Goal: Transaction & Acquisition: Purchase product/service

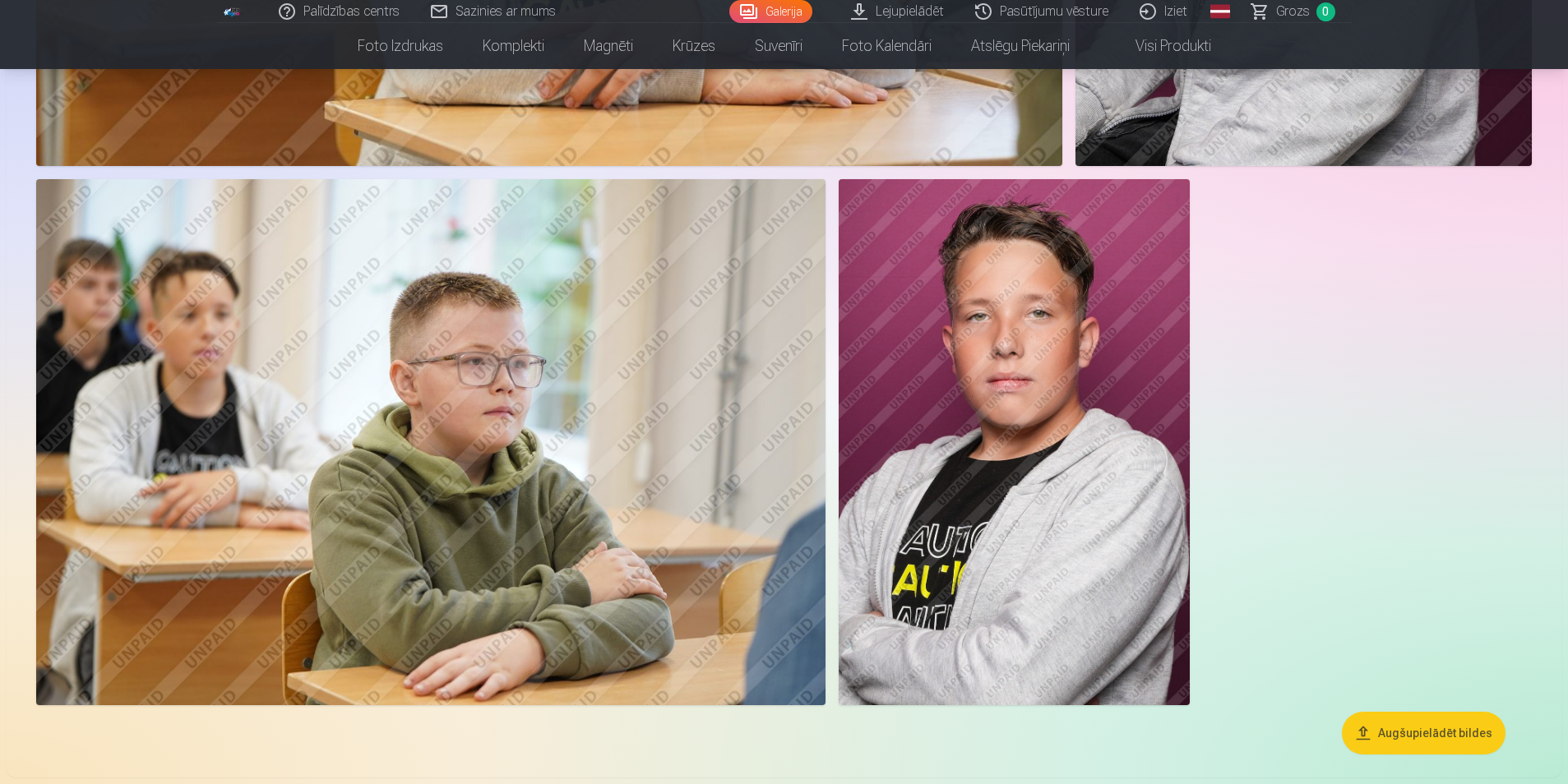
scroll to position [2959, 0]
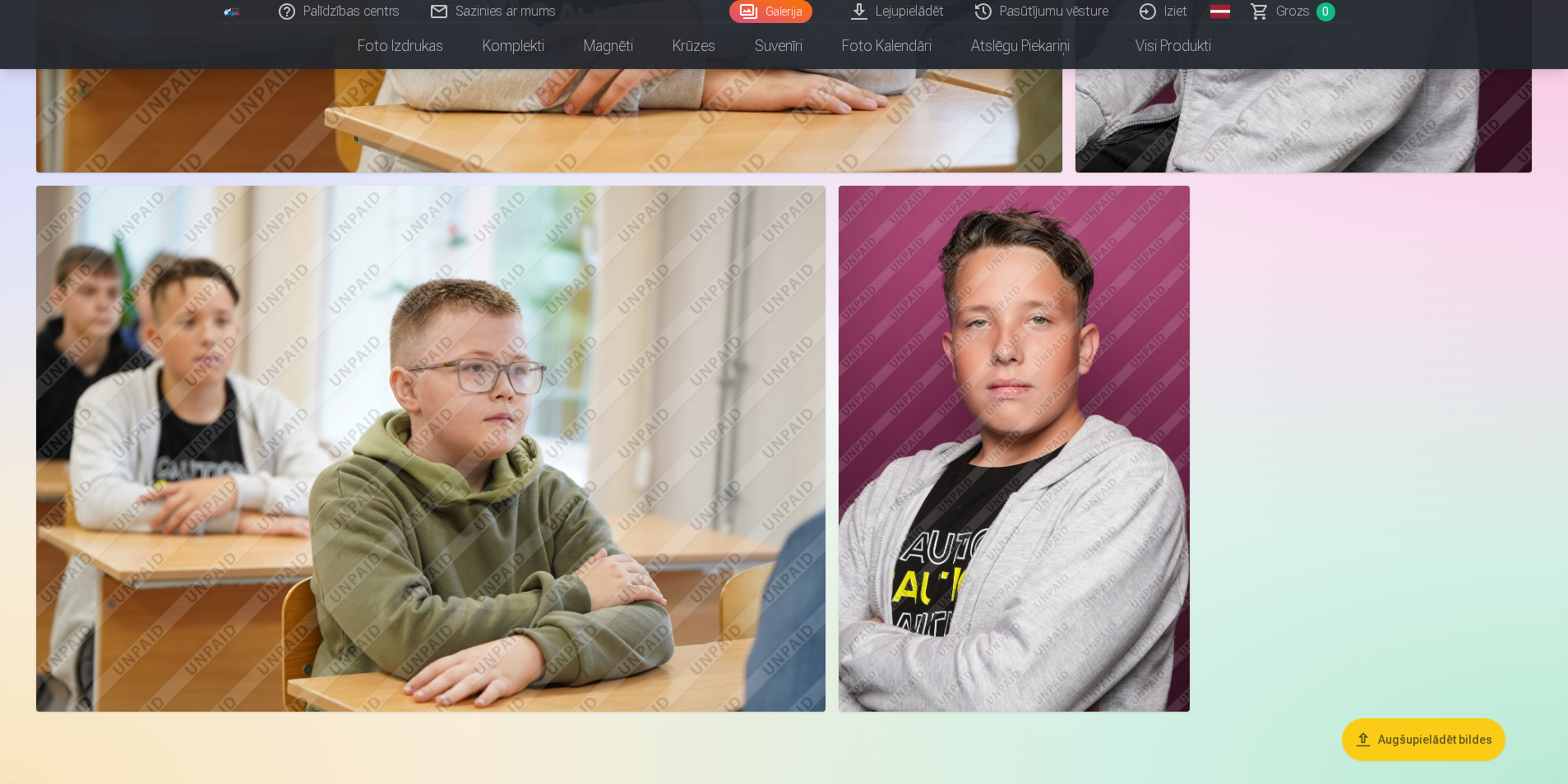
click at [936, 358] on img at bounding box center [1014, 448] width 351 height 526
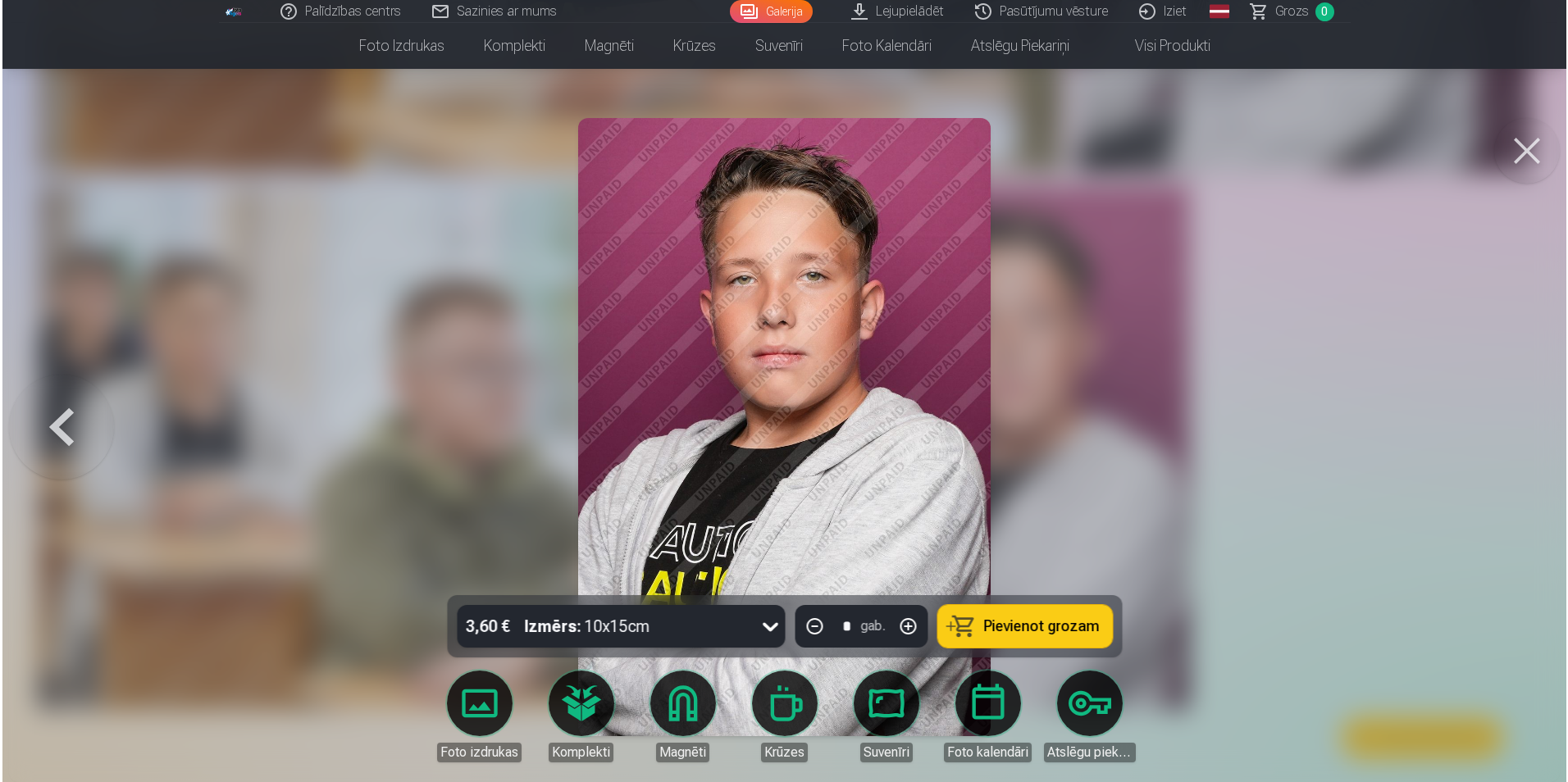
scroll to position [2958, 0]
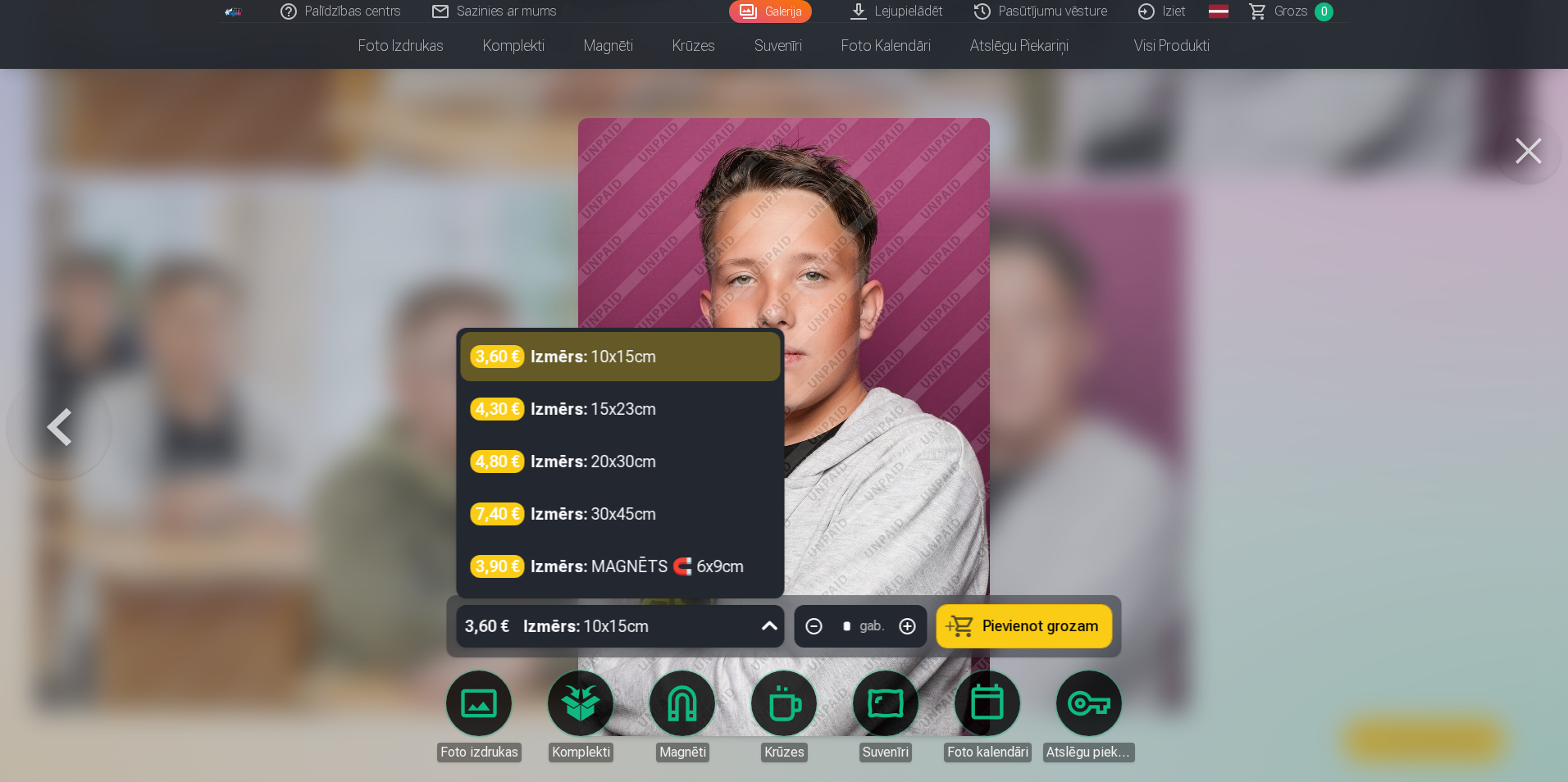
click at [766, 627] on icon at bounding box center [770, 626] width 26 height 26
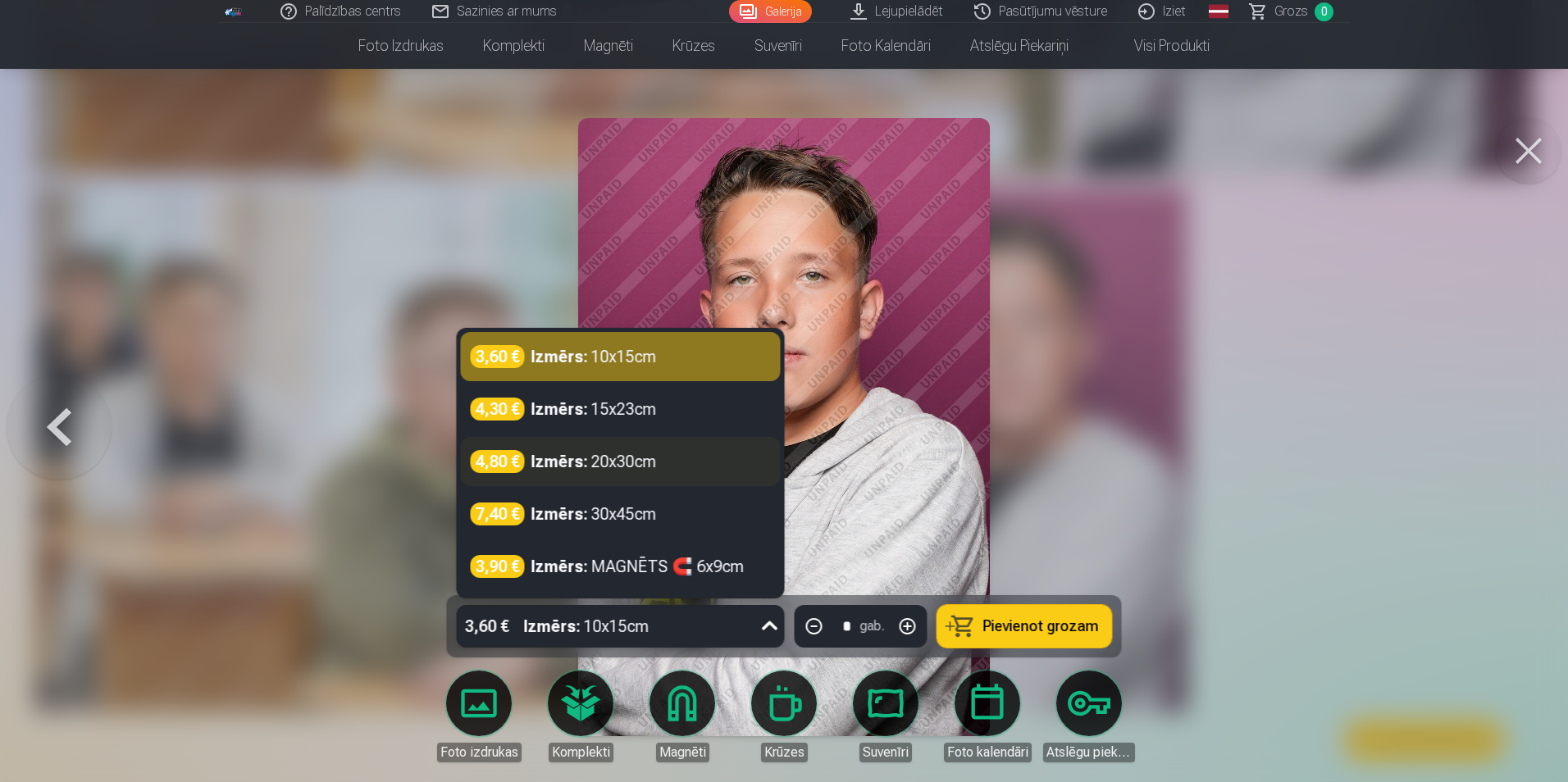
click at [627, 461] on div "Izmērs : 20x30cm" at bounding box center [594, 461] width 126 height 23
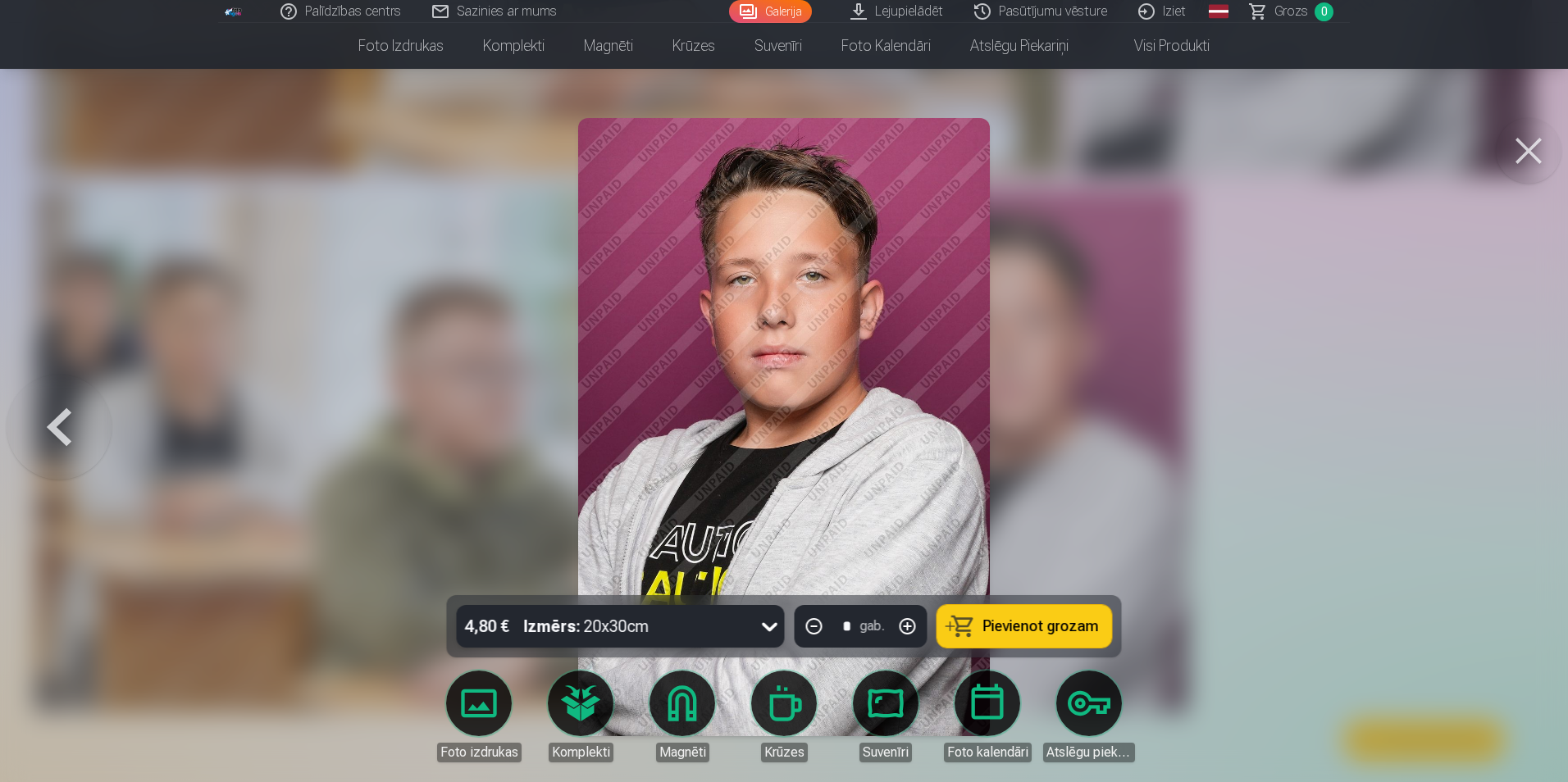
click at [1035, 622] on span "Pievienot grozam" at bounding box center [1041, 626] width 115 height 14
click at [70, 437] on button at bounding box center [59, 427] width 105 height 304
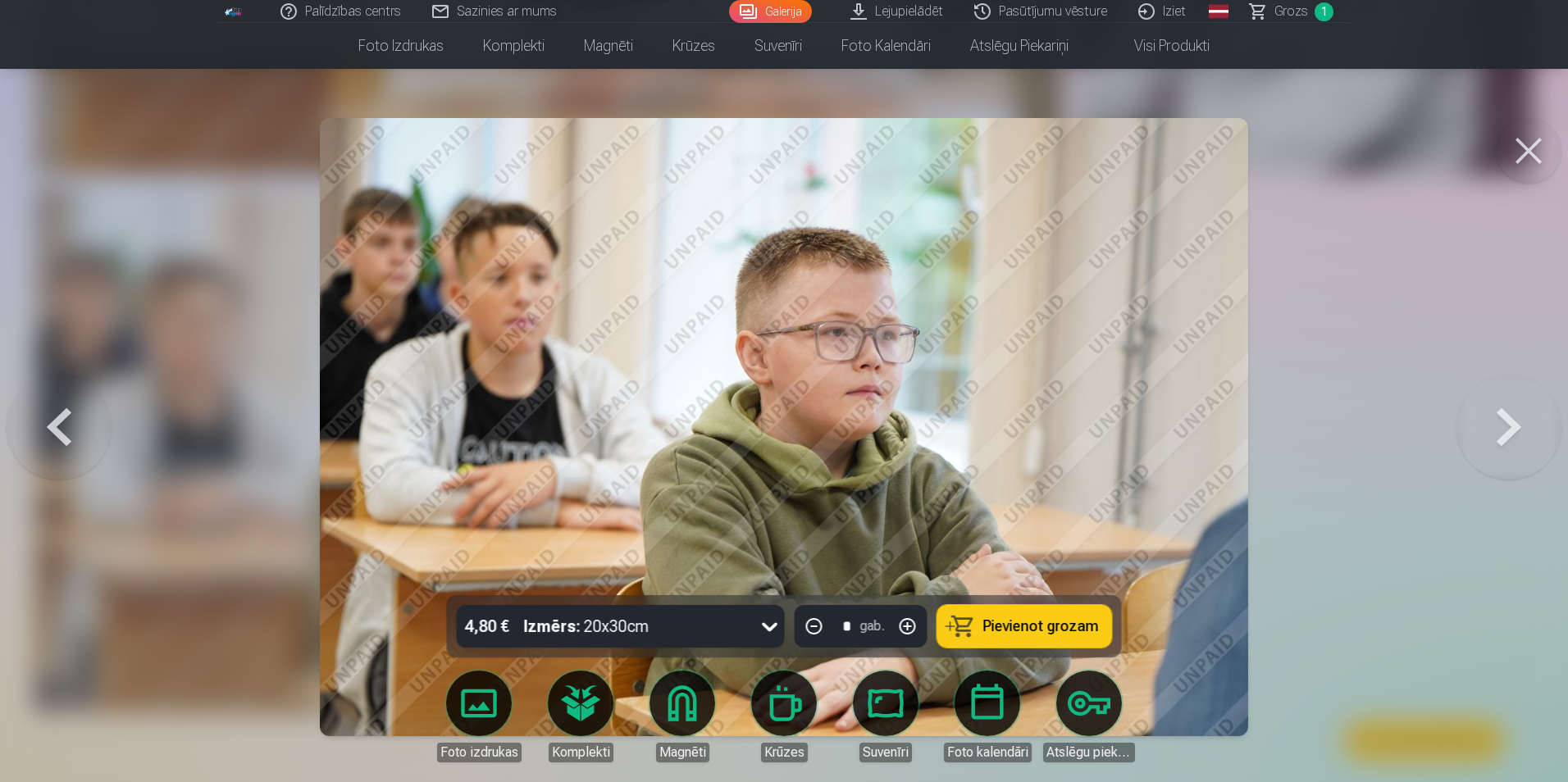
click at [67, 438] on button at bounding box center [59, 427] width 105 height 304
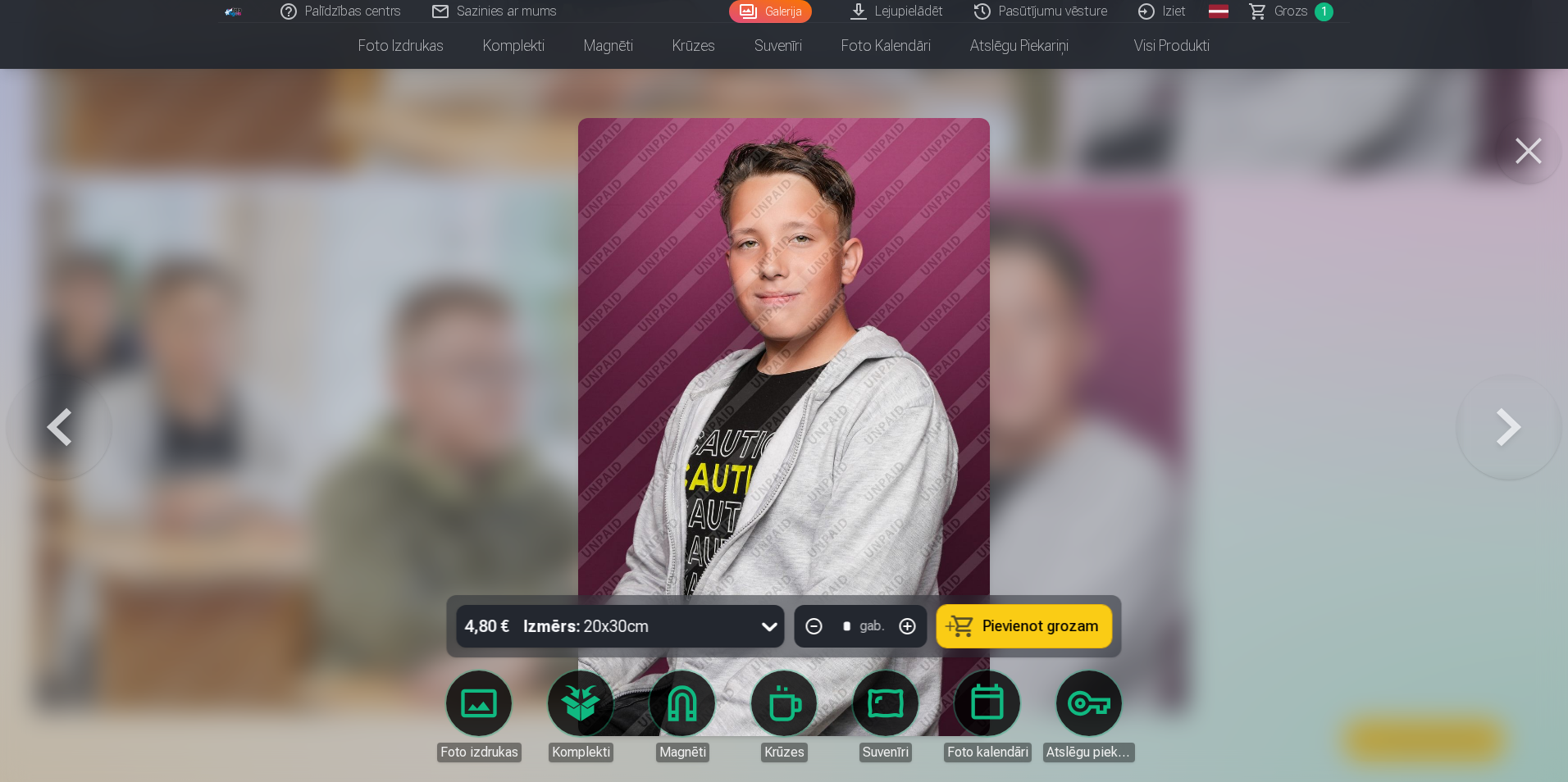
click at [1036, 628] on span "Pievienot grozam" at bounding box center [1041, 626] width 115 height 14
click at [67, 432] on button at bounding box center [59, 427] width 105 height 304
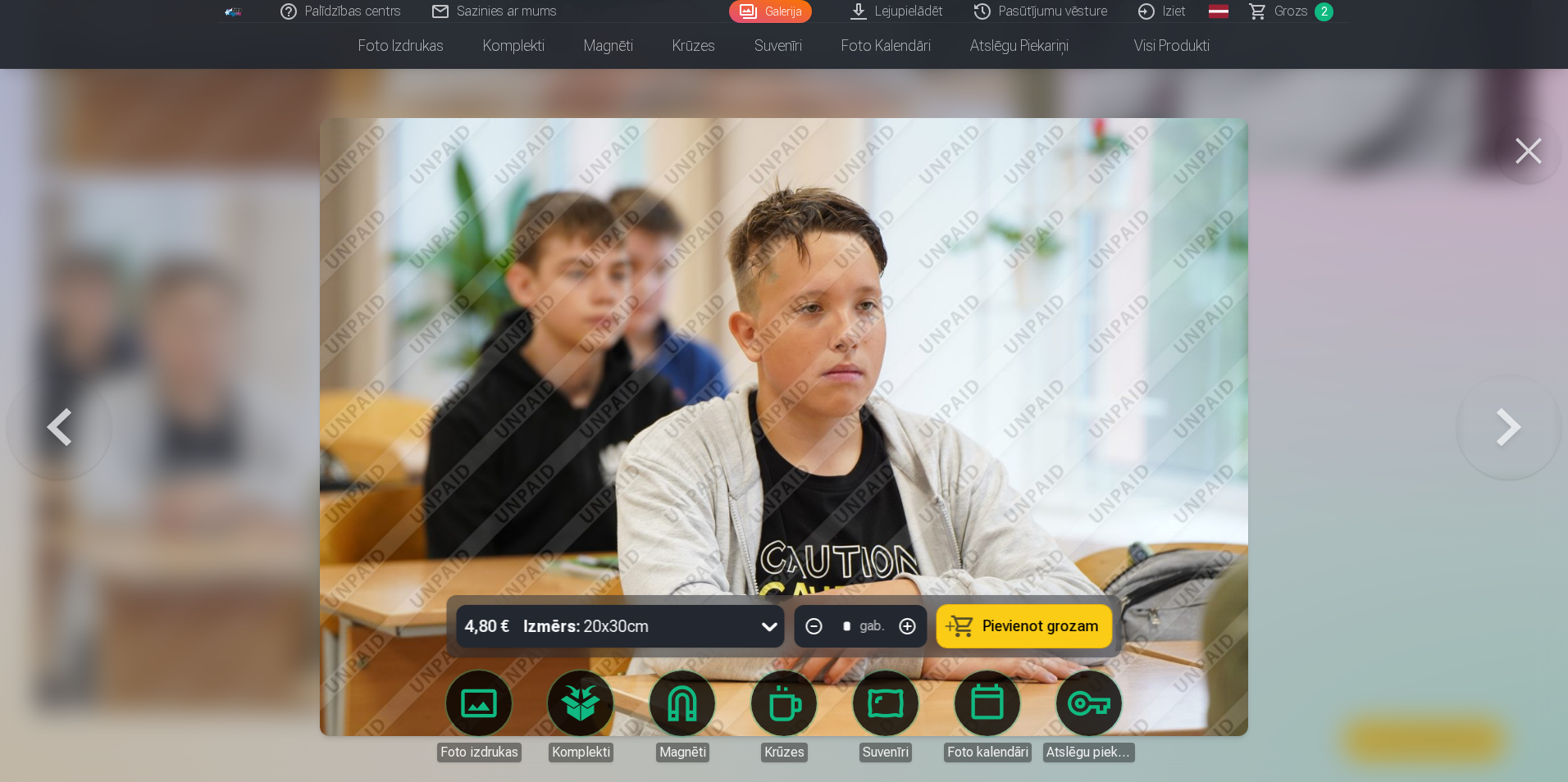
click at [66, 432] on button at bounding box center [59, 427] width 105 height 304
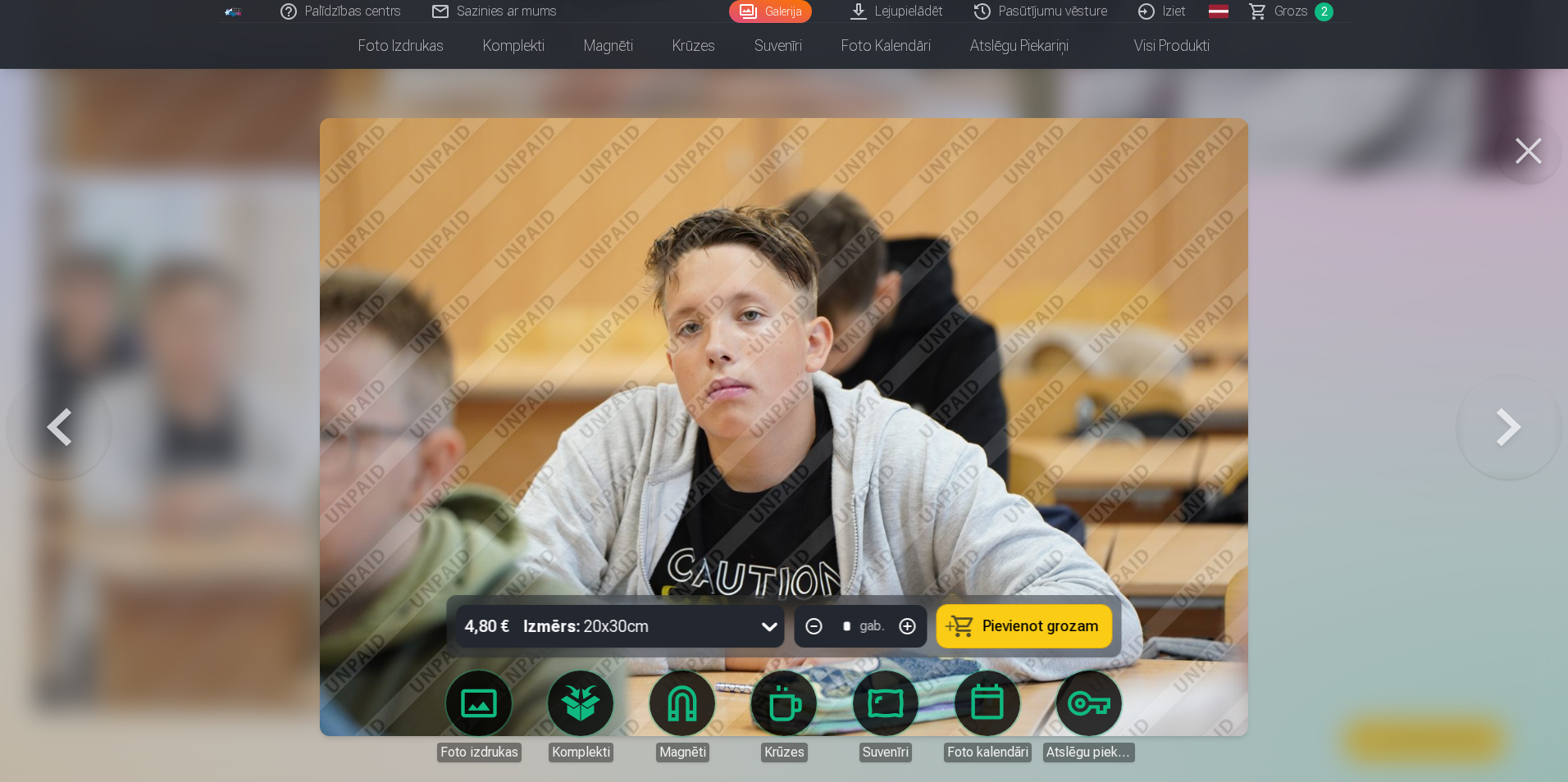
click at [1036, 637] on button "Pievienot grozam" at bounding box center [1025, 626] width 175 height 42
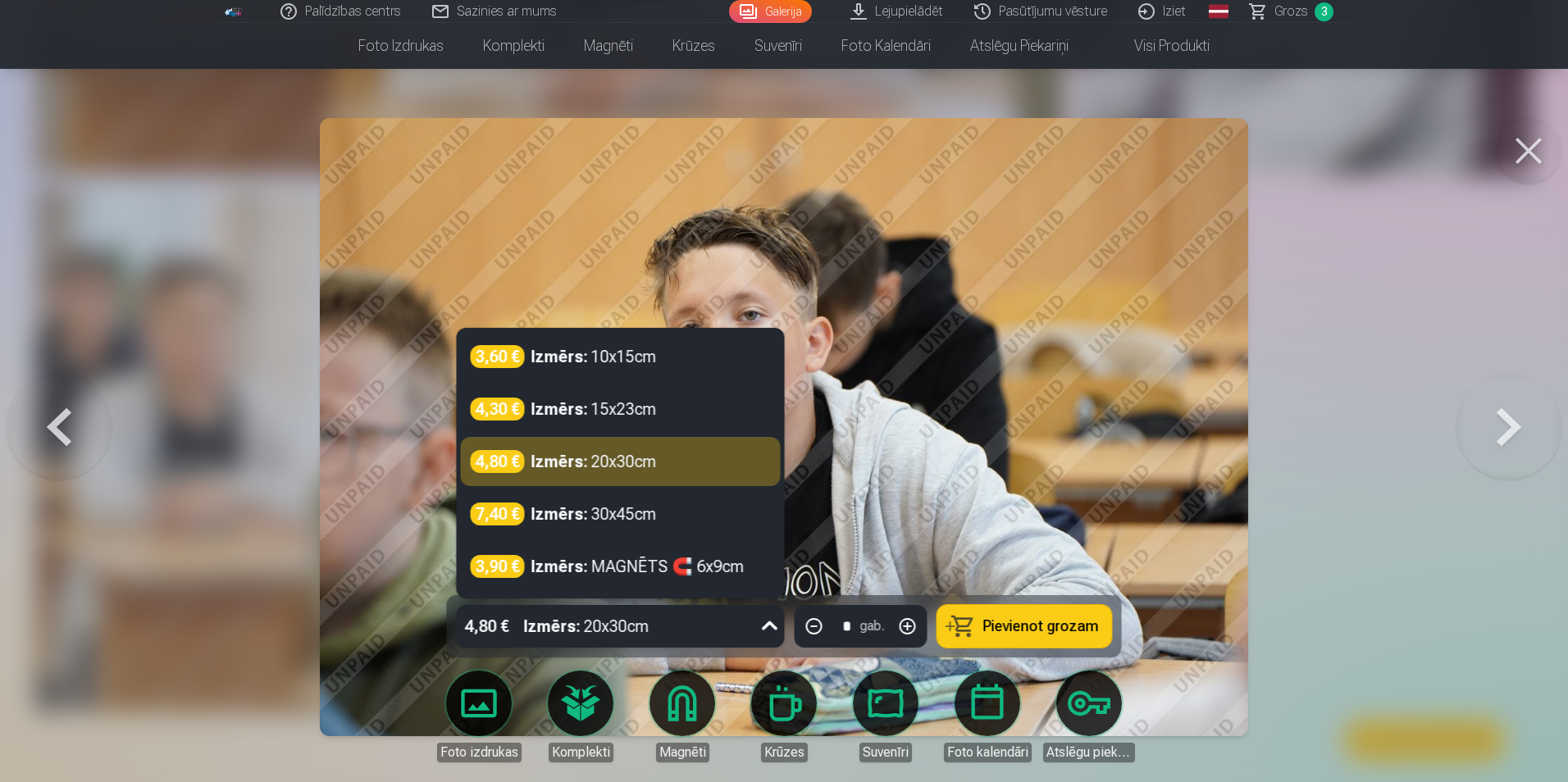
click at [773, 628] on icon at bounding box center [770, 626] width 26 height 26
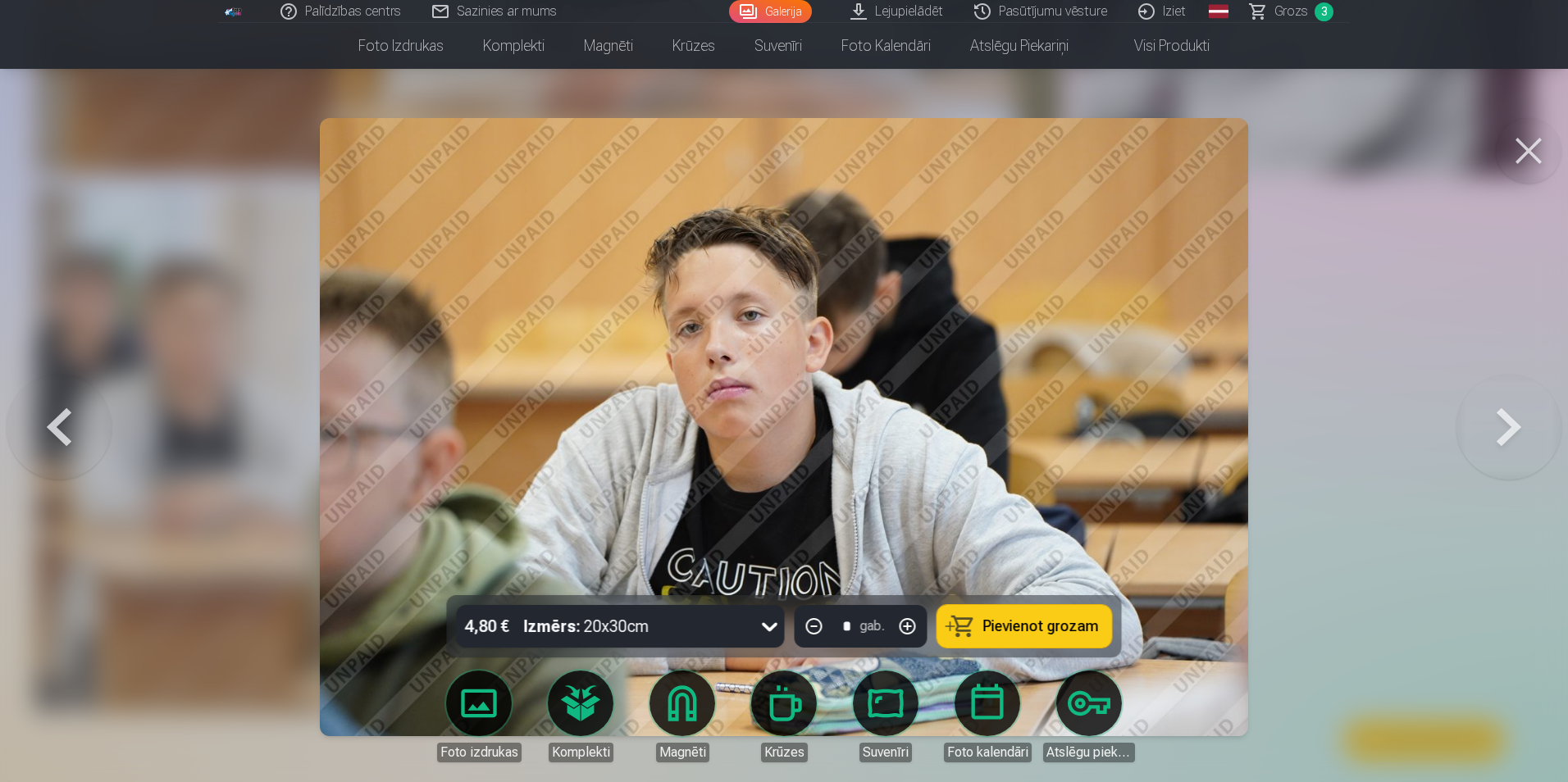
click at [1300, 14] on span "Grozs" at bounding box center [1291, 11] width 34 height 20
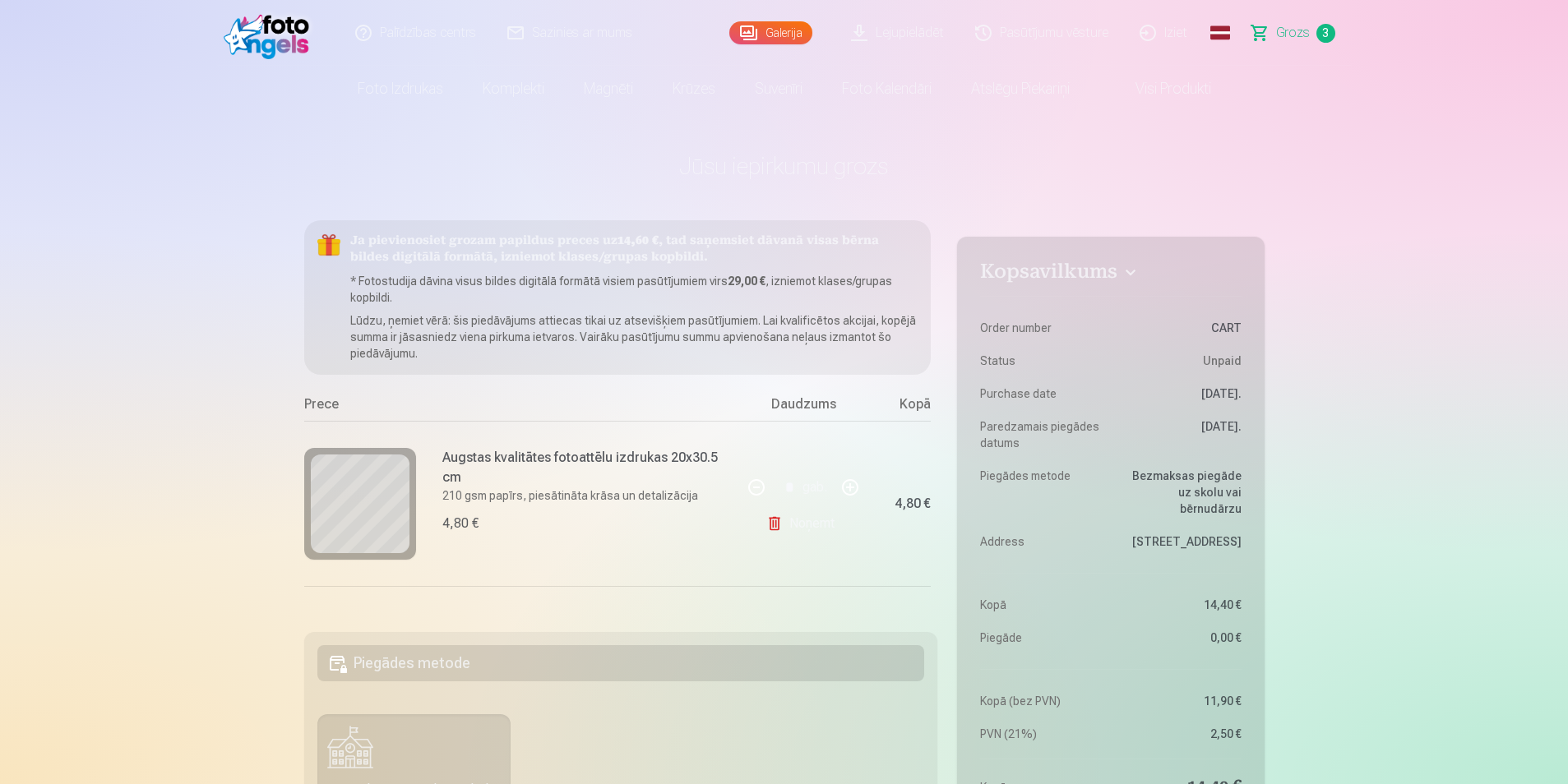
click at [816, 529] on link "Noņemt" at bounding box center [804, 523] width 75 height 33
click at [806, 519] on link "Noņemt" at bounding box center [804, 523] width 75 height 33
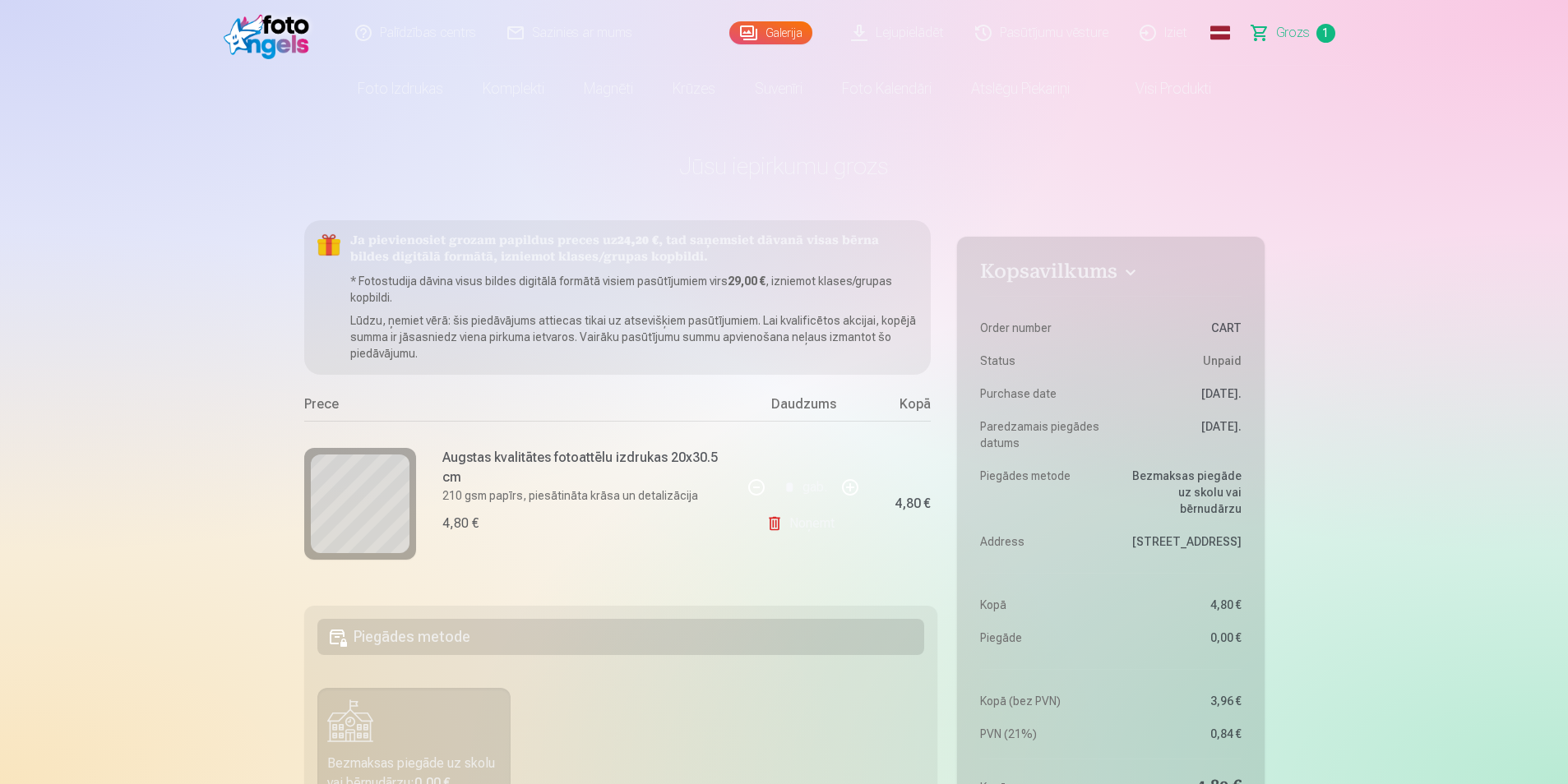
click at [806, 519] on link "Noņemt" at bounding box center [804, 523] width 75 height 33
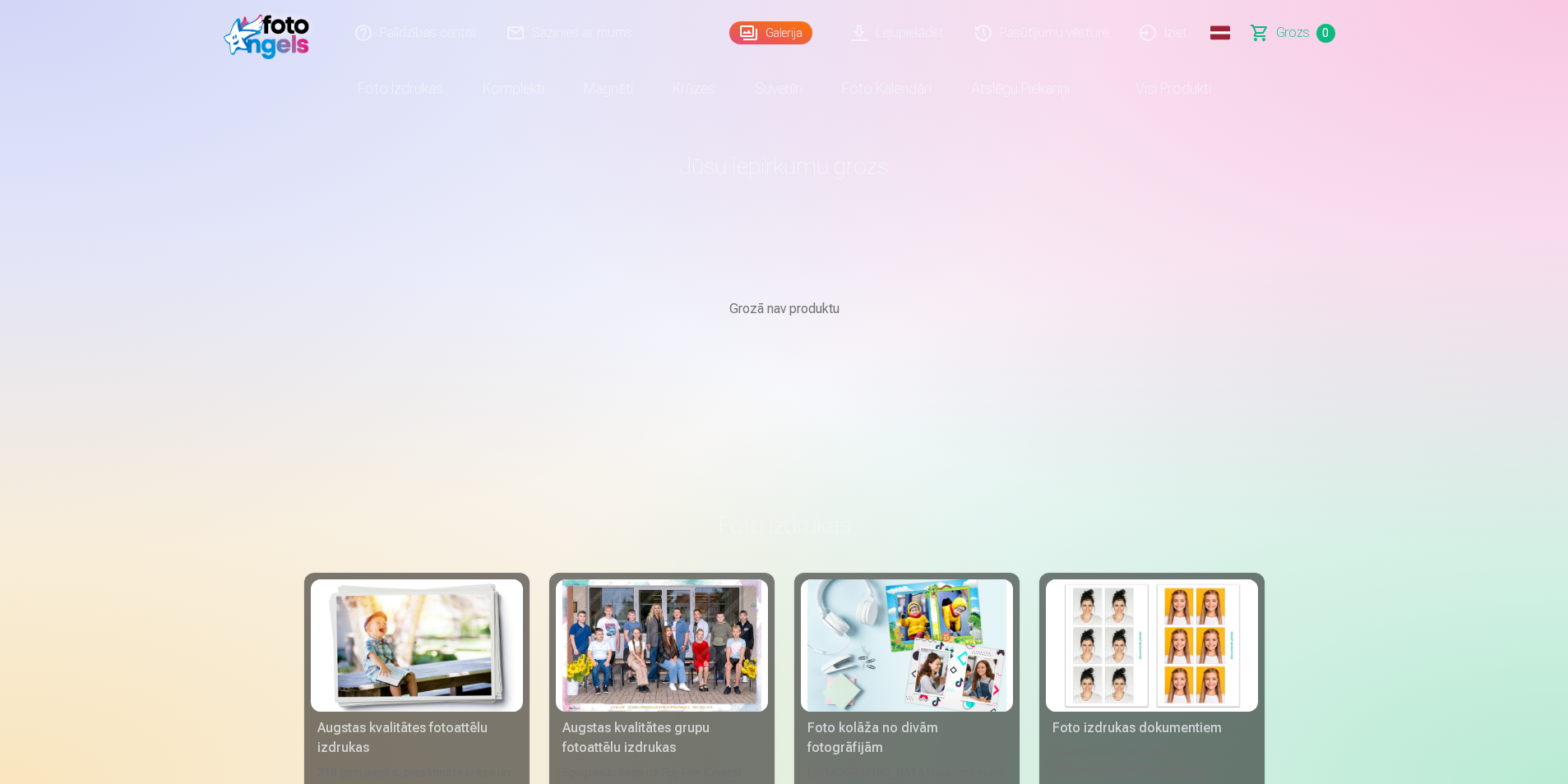
click at [1071, 35] on link "Pasūtījumu vēsture" at bounding box center [1042, 32] width 164 height 65
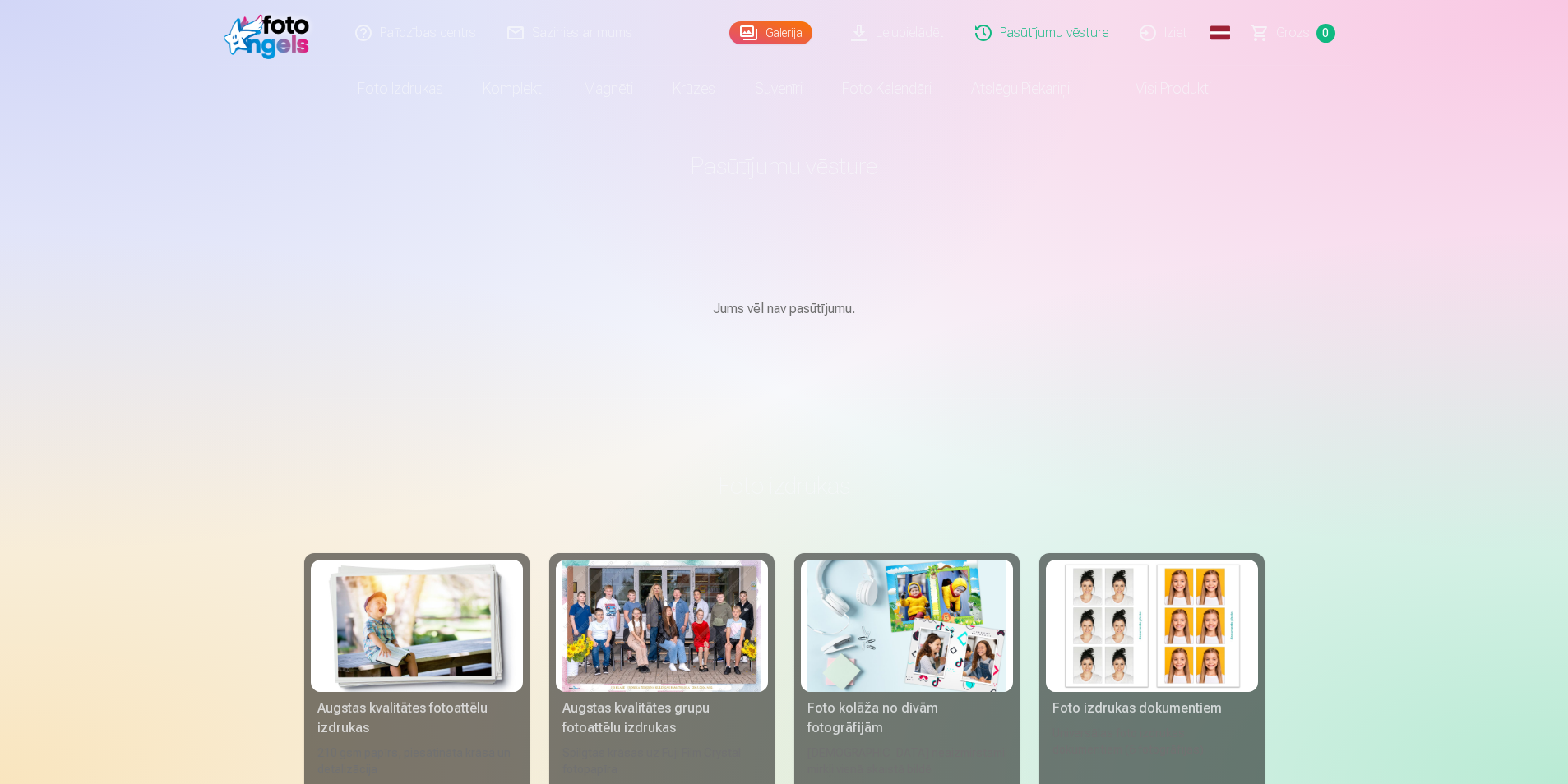
click at [781, 34] on link "Galerija" at bounding box center [770, 32] width 83 height 23
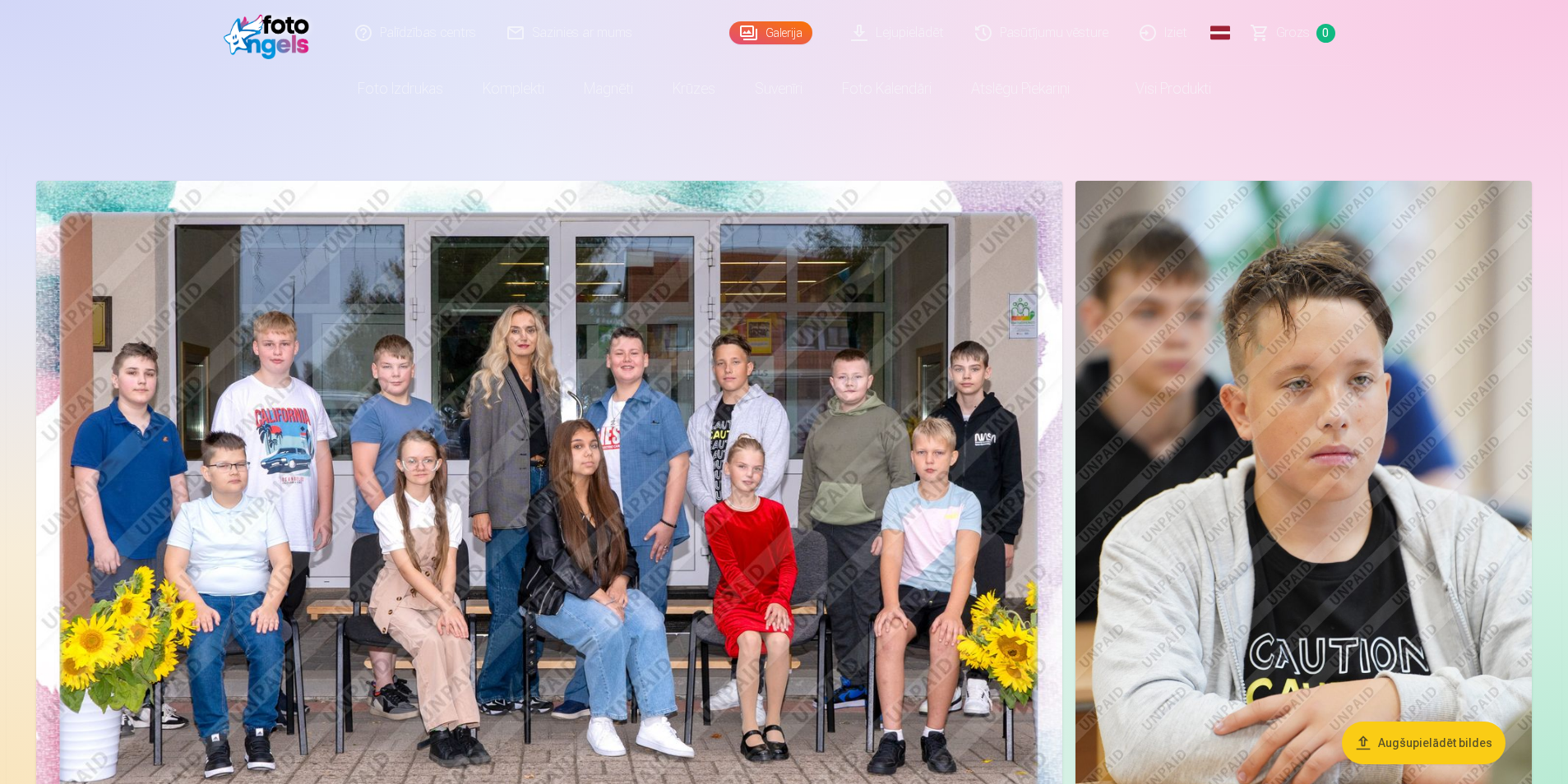
click at [648, 343] on img at bounding box center [549, 523] width 1025 height 685
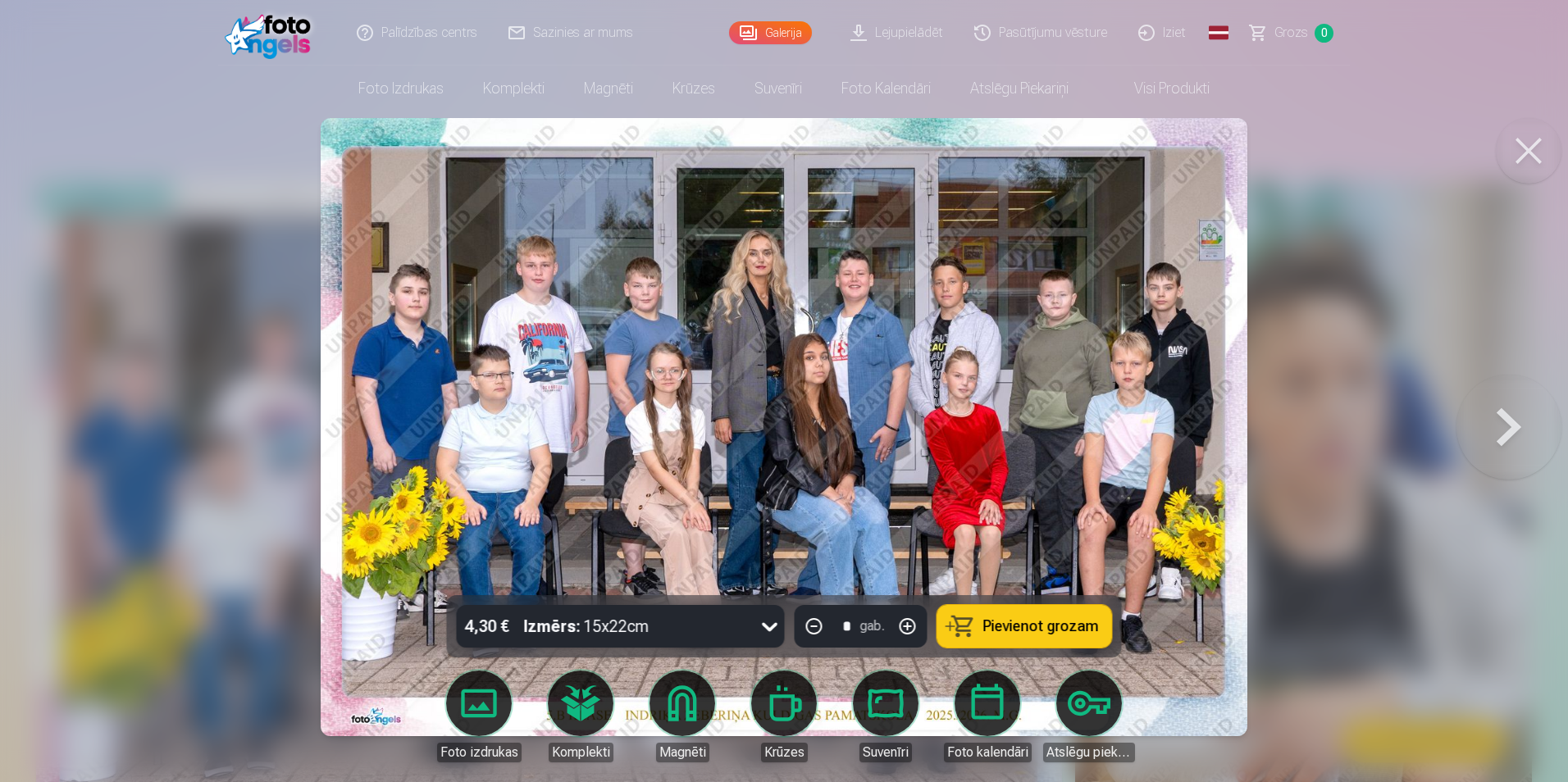
click at [1015, 621] on span "Pievienot grozam" at bounding box center [1041, 626] width 115 height 14
click at [1513, 427] on button at bounding box center [1509, 427] width 105 height 304
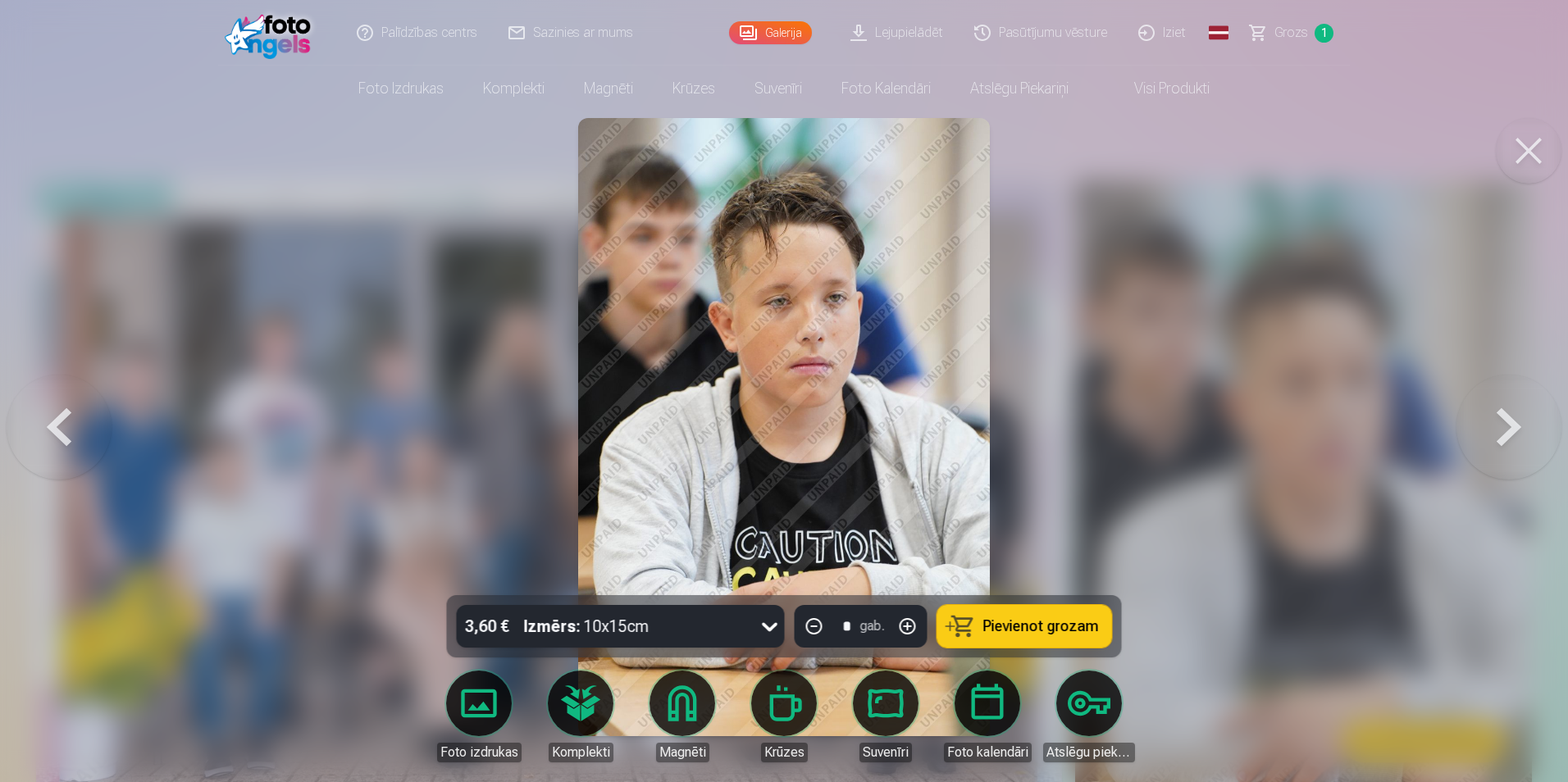
click at [1513, 433] on button at bounding box center [1509, 427] width 105 height 304
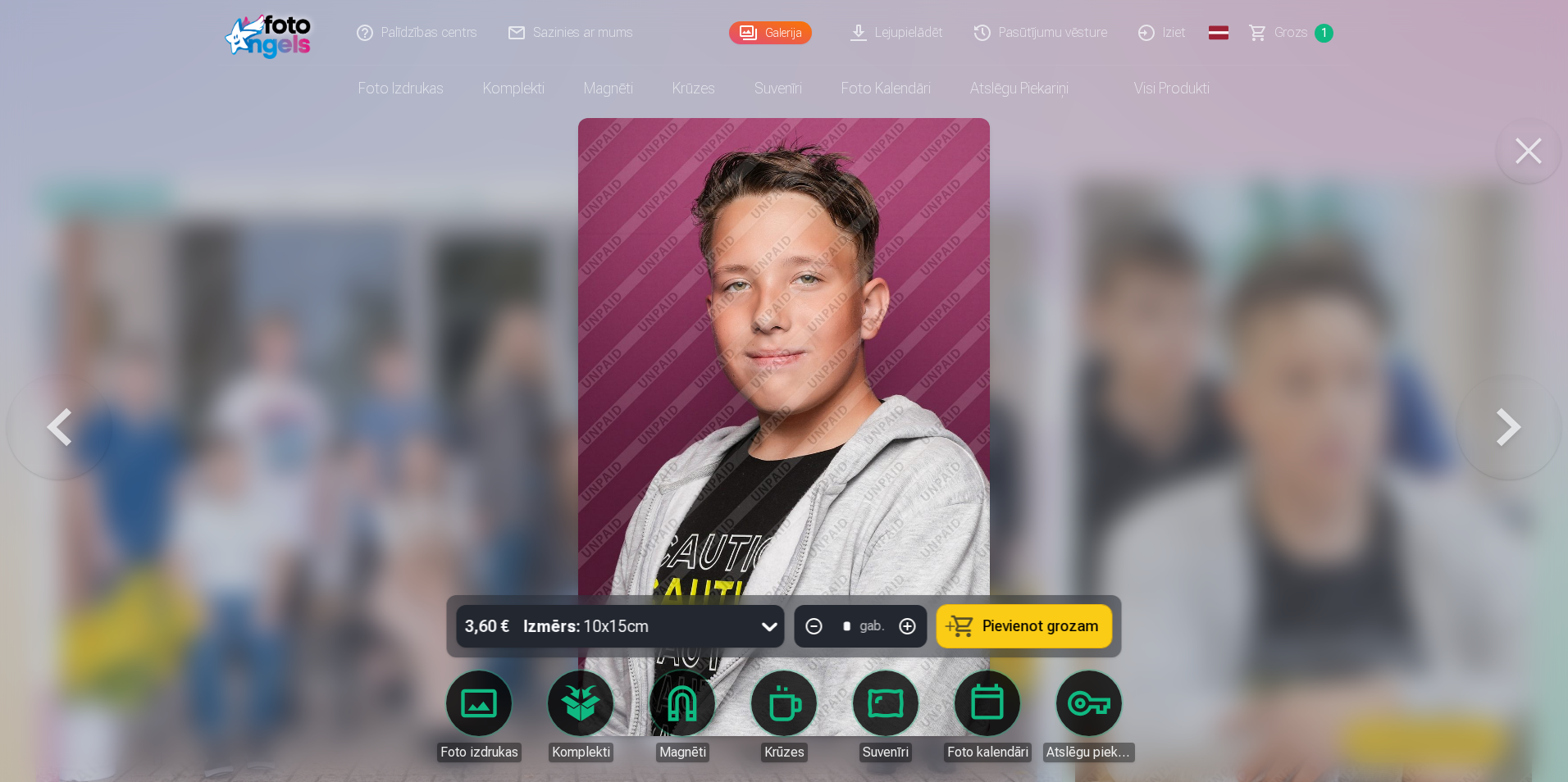
click at [996, 640] on button "Pievienot grozam" at bounding box center [1025, 626] width 175 height 42
click at [1513, 438] on button at bounding box center [1509, 427] width 105 height 304
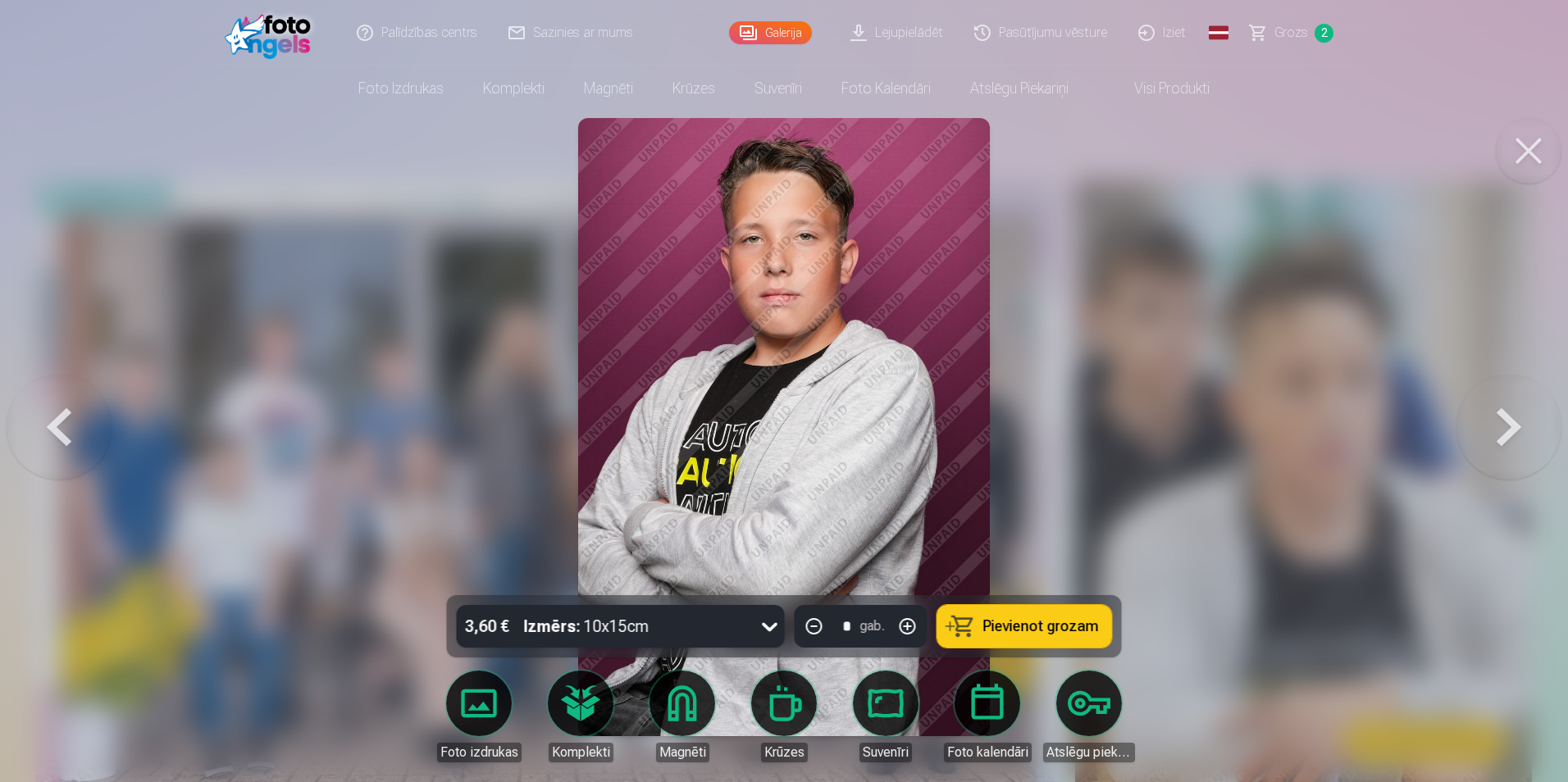
click at [1072, 642] on button "Pievienot grozam" at bounding box center [1025, 626] width 175 height 42
click at [693, 714] on body "Palīdzības centrs Sazinies ar mums Galerija Lejupielādēt Pasūtījumu vēsture Izi…" at bounding box center [784, 391] width 1568 height 782
click at [1514, 433] on button at bounding box center [1509, 427] width 105 height 304
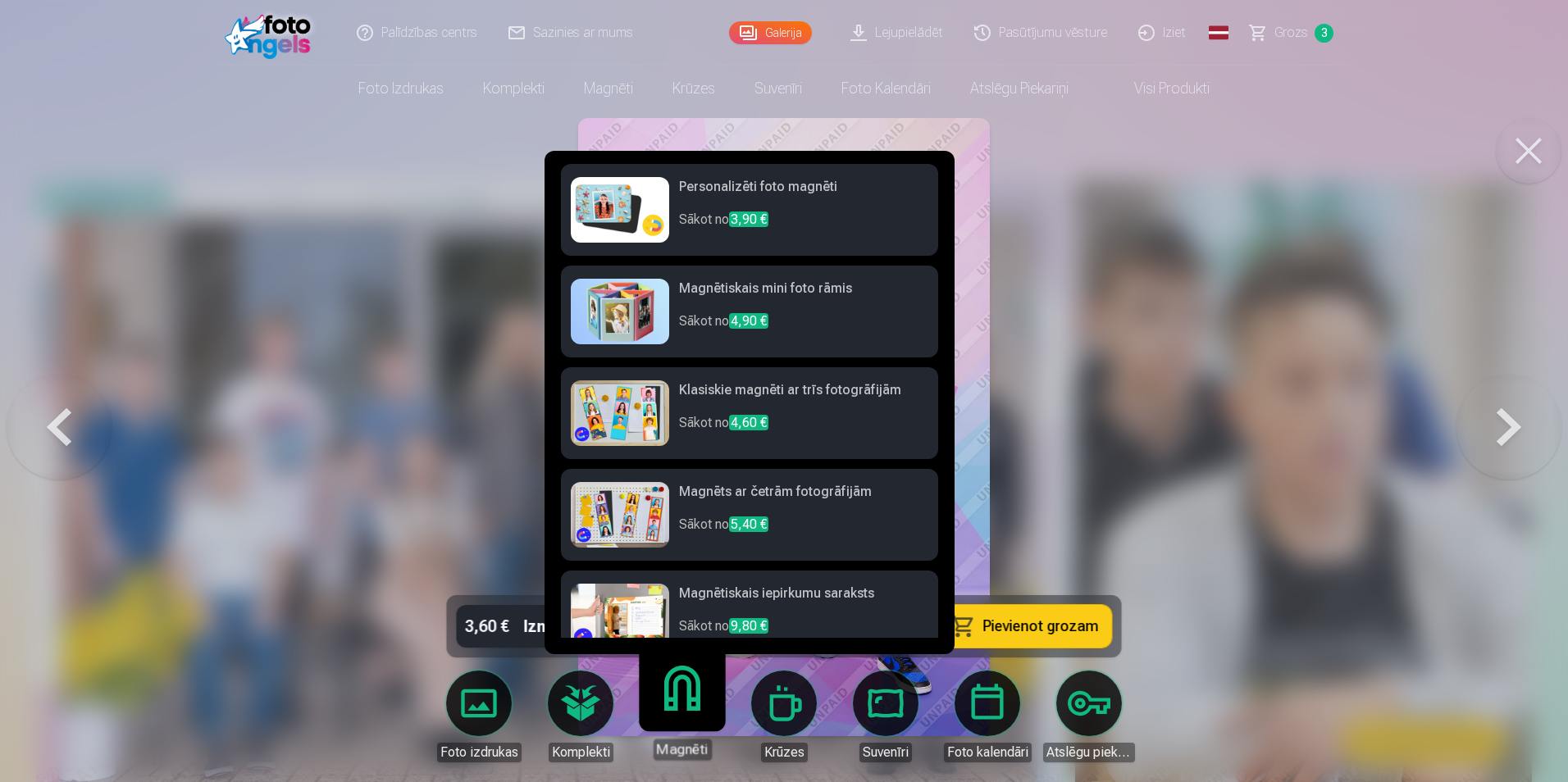
click at [1080, 631] on span "Pievienot grozam" at bounding box center [1041, 626] width 115 height 14
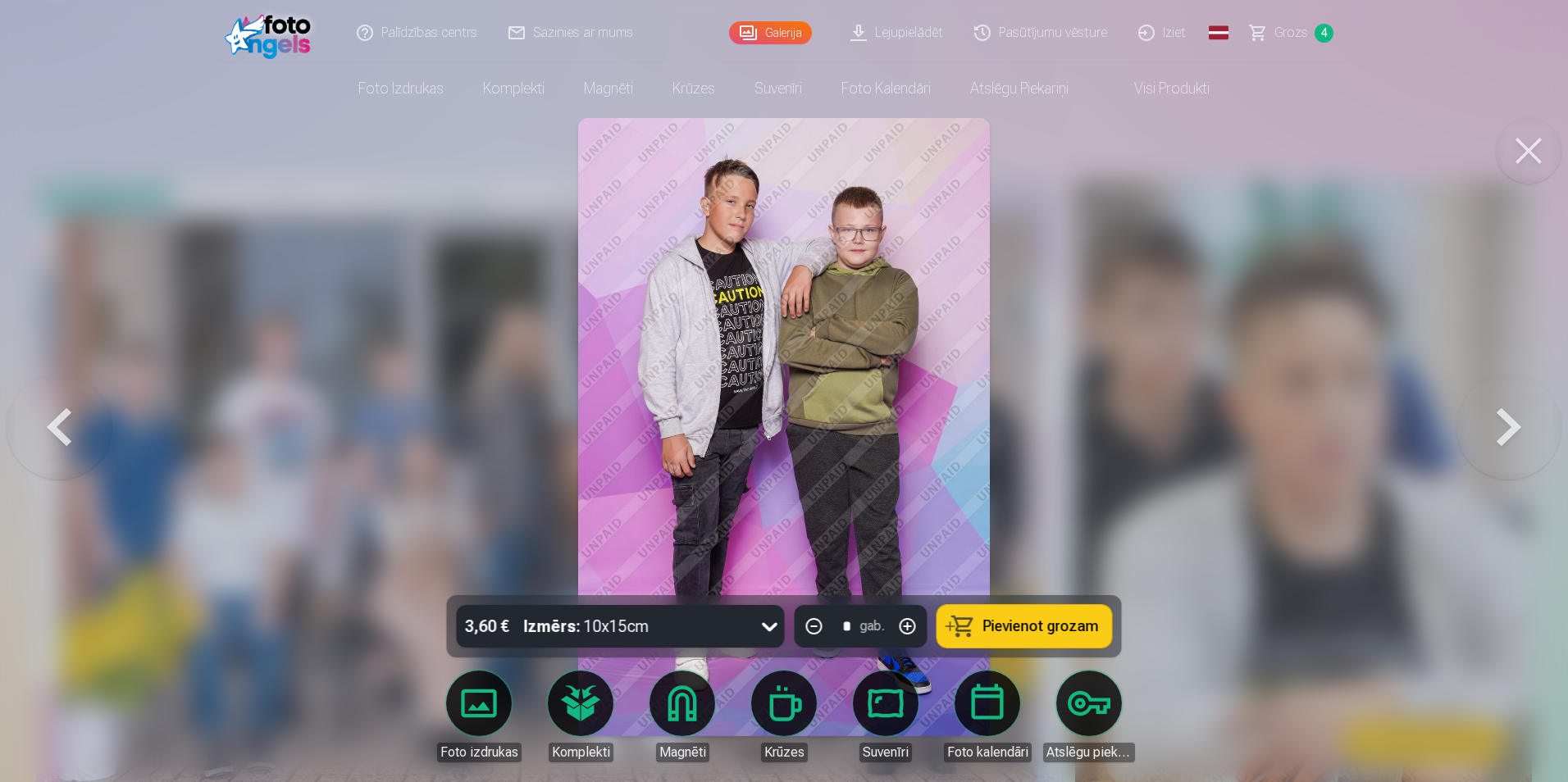
click at [1512, 432] on button at bounding box center [1509, 427] width 105 height 304
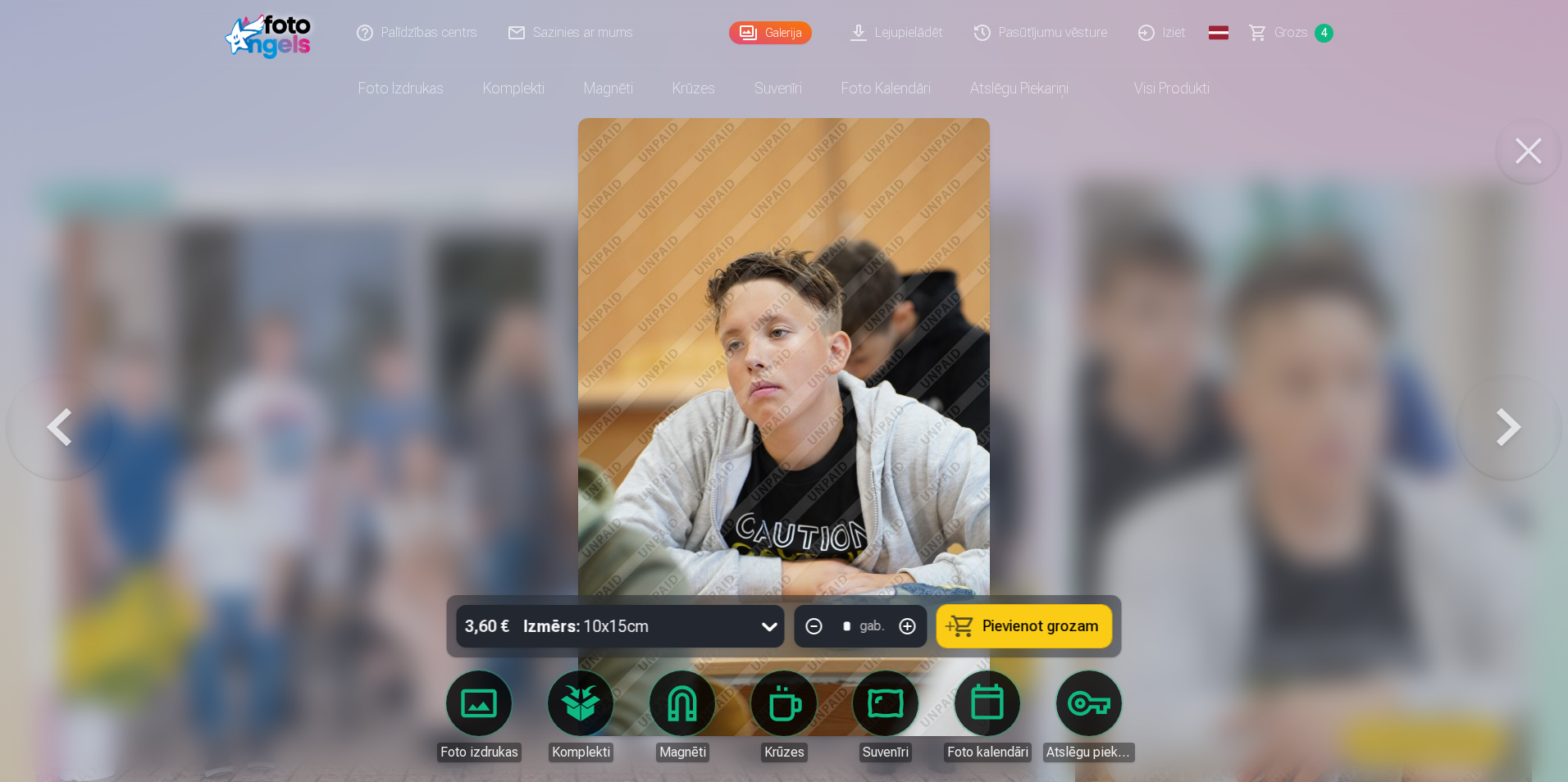
click at [1509, 431] on button at bounding box center [1509, 427] width 105 height 304
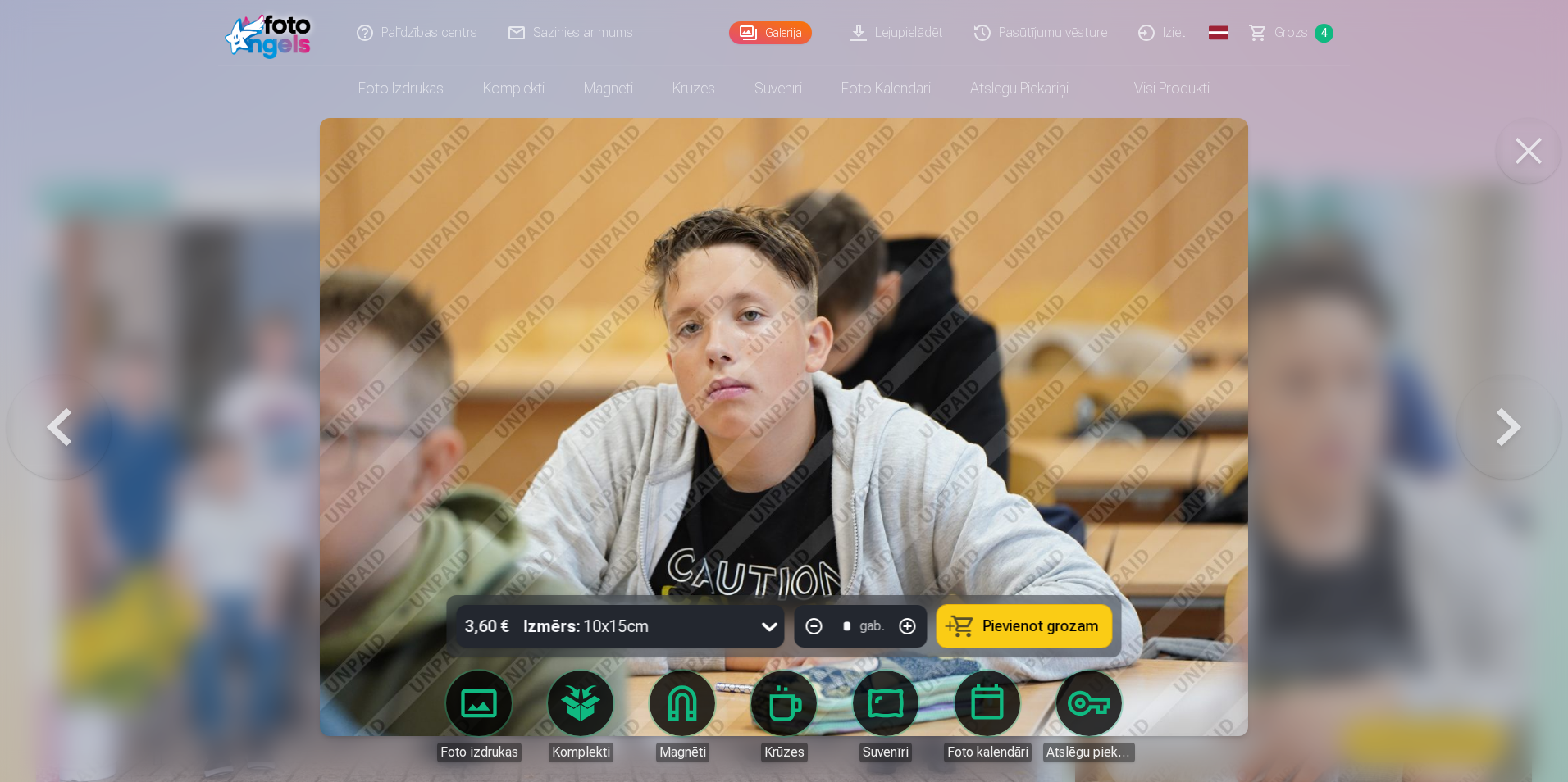
click at [1078, 628] on span "Pievienot grozam" at bounding box center [1041, 626] width 115 height 14
click at [1506, 428] on button at bounding box center [1509, 427] width 105 height 304
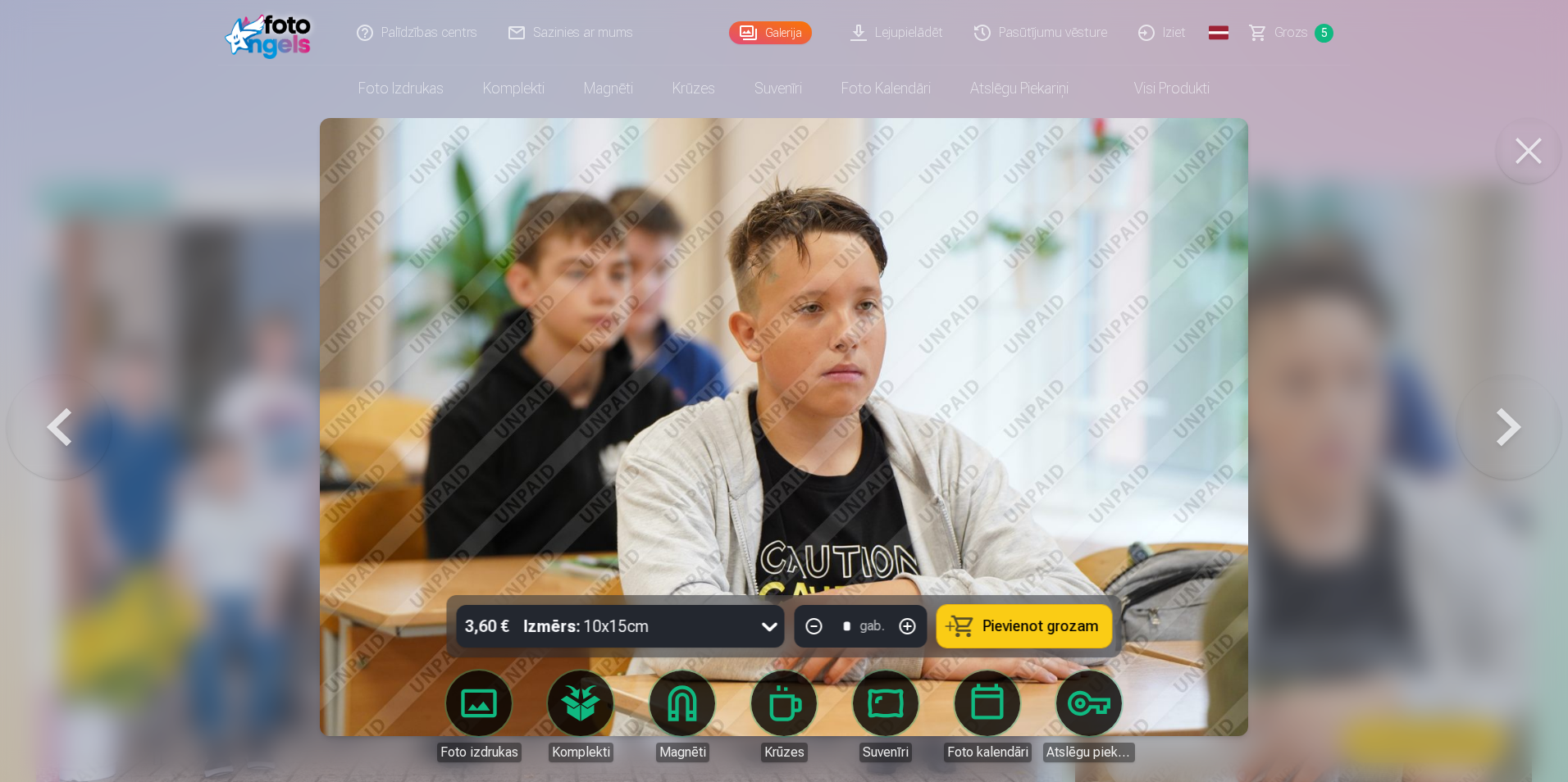
click at [1498, 423] on button at bounding box center [1509, 427] width 105 height 304
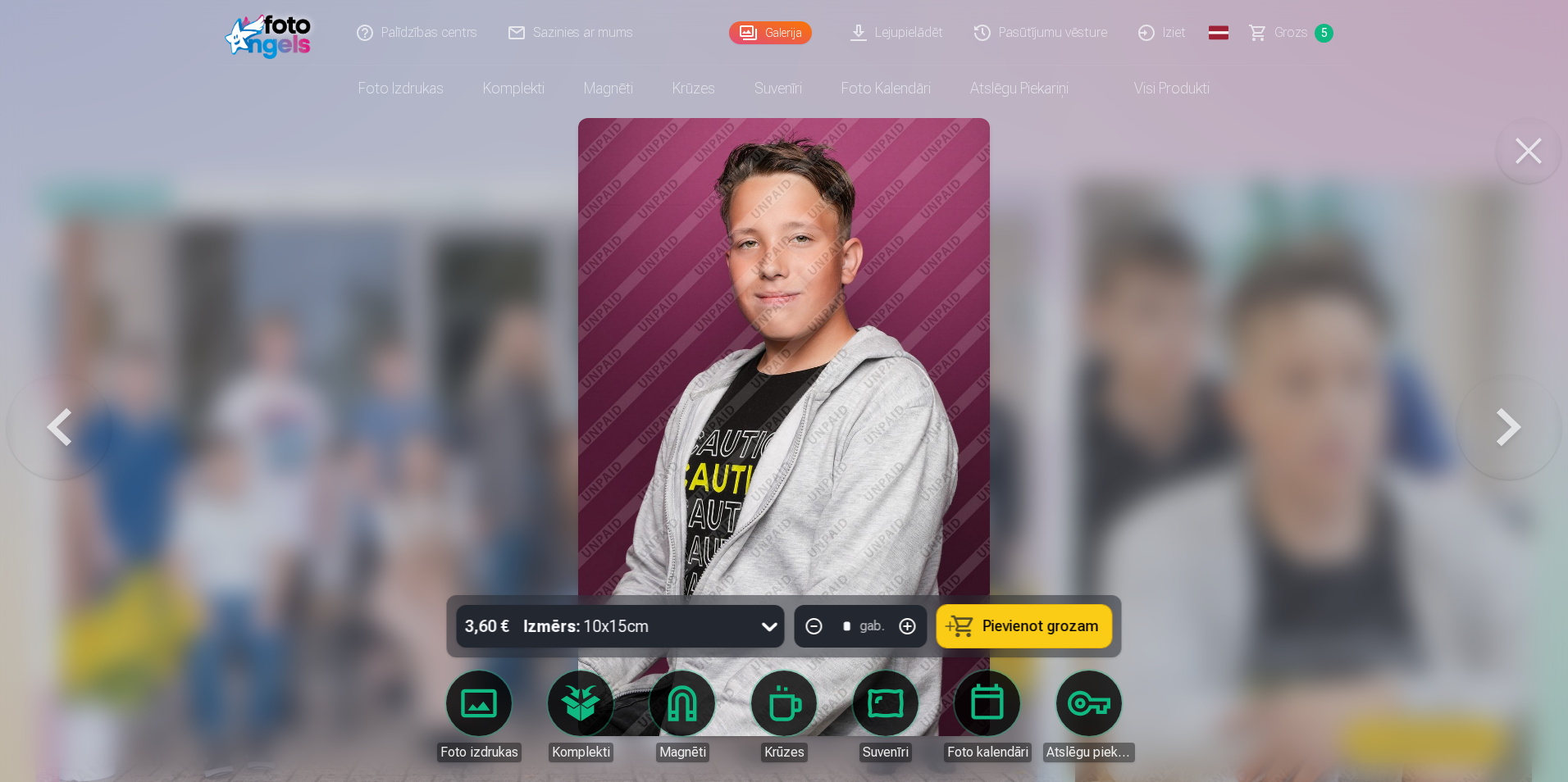
click at [1051, 626] on span "Pievienot grozam" at bounding box center [1041, 626] width 115 height 14
click at [1503, 422] on button at bounding box center [1509, 427] width 105 height 304
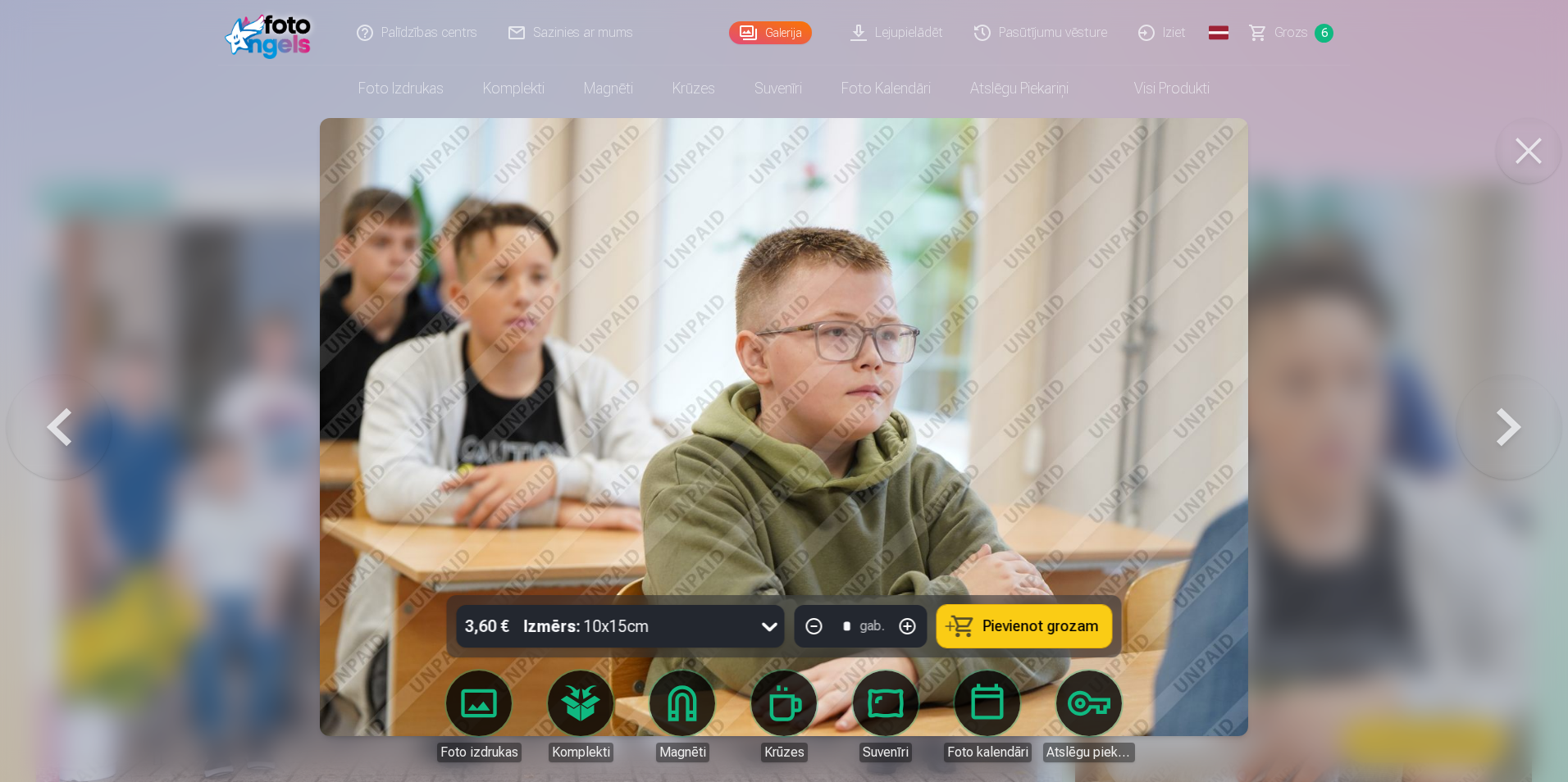
click at [1494, 423] on button at bounding box center [1509, 427] width 105 height 304
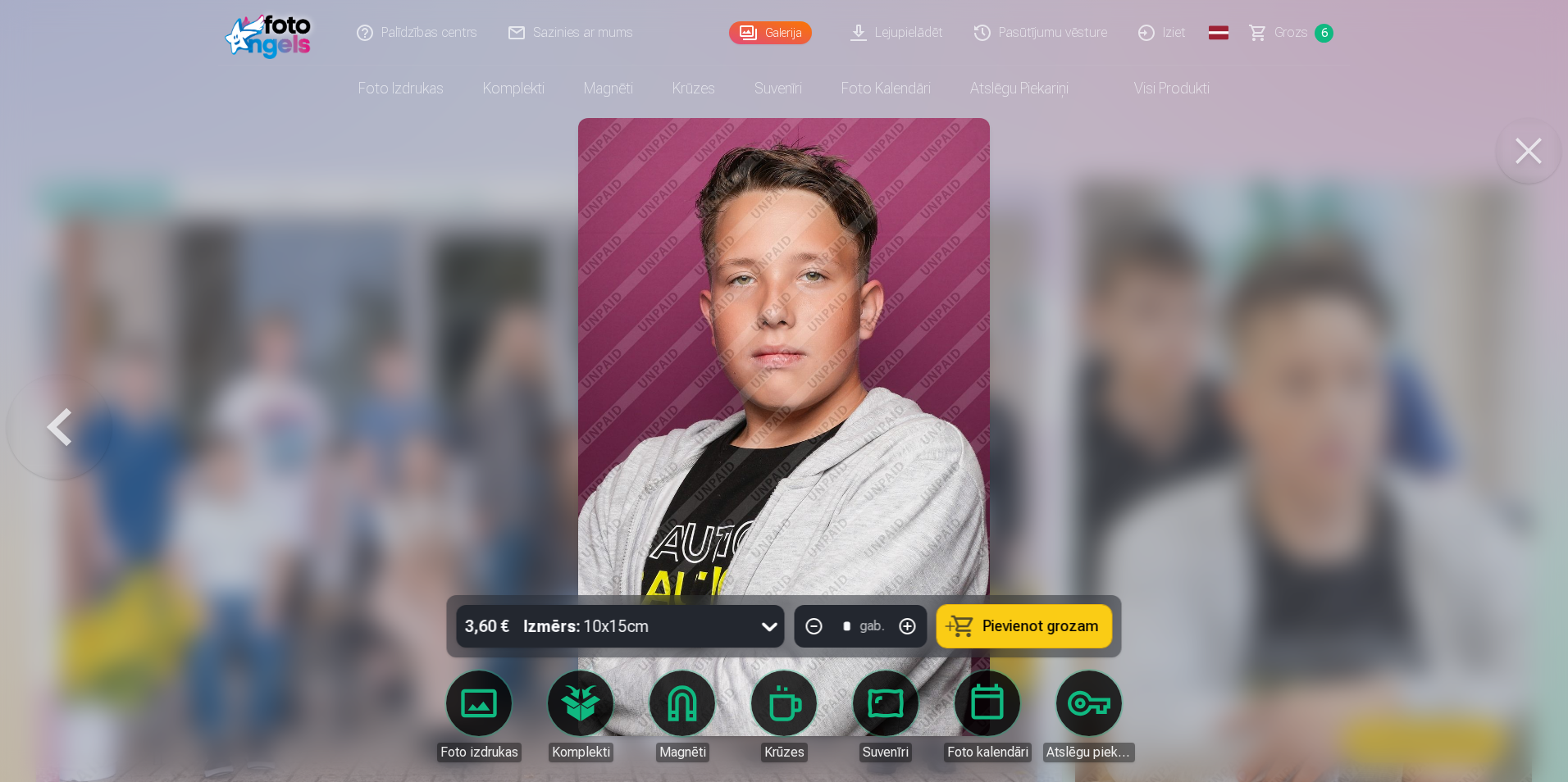
click at [1067, 628] on span "Pievienot grozam" at bounding box center [1041, 626] width 115 height 14
click at [1281, 31] on span "Grozs" at bounding box center [1291, 32] width 34 height 20
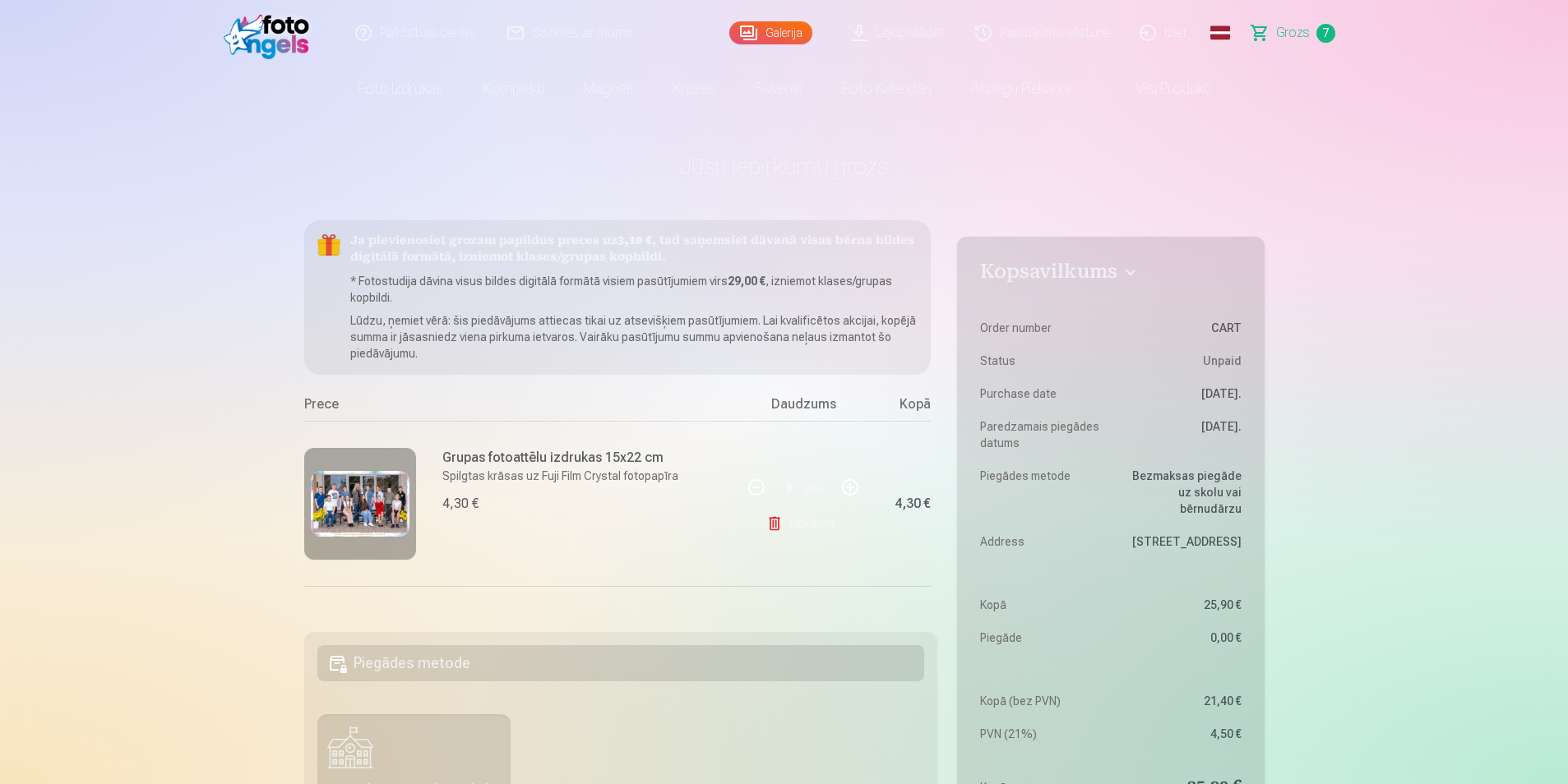
click at [781, 37] on link "Galerija" at bounding box center [770, 32] width 83 height 23
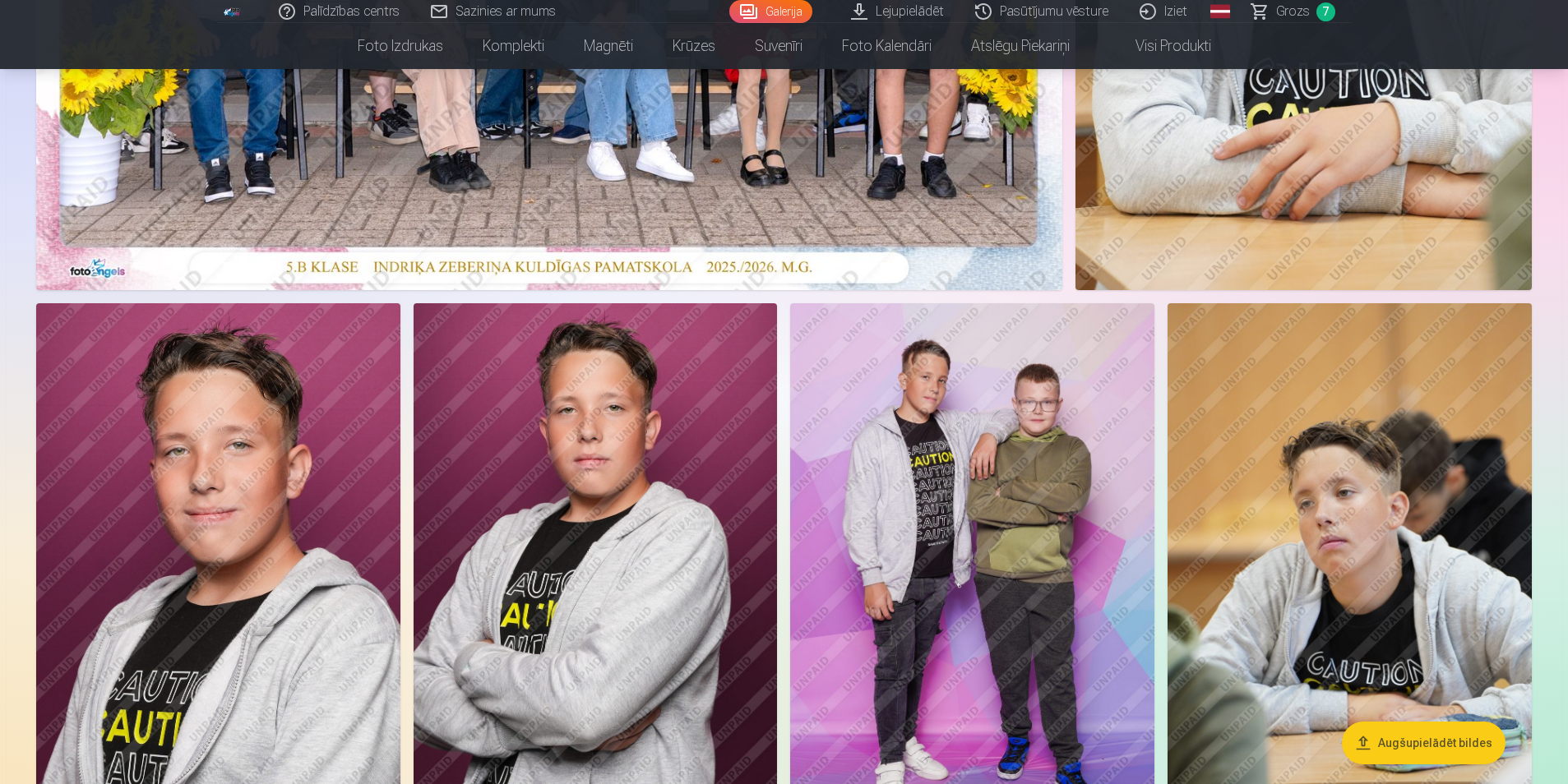
scroll to position [904, 0]
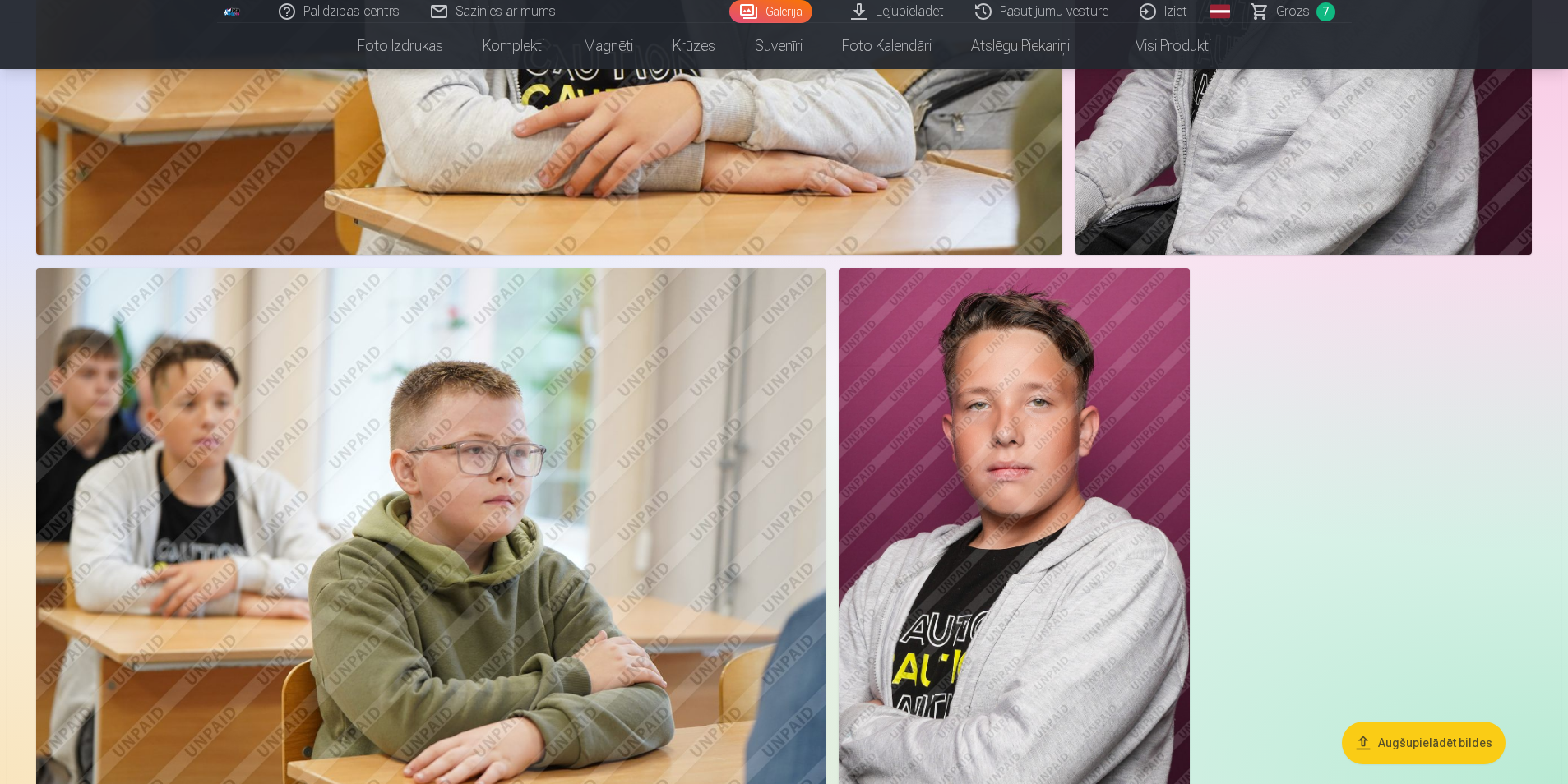
click at [1059, 446] on img at bounding box center [1014, 531] width 351 height 526
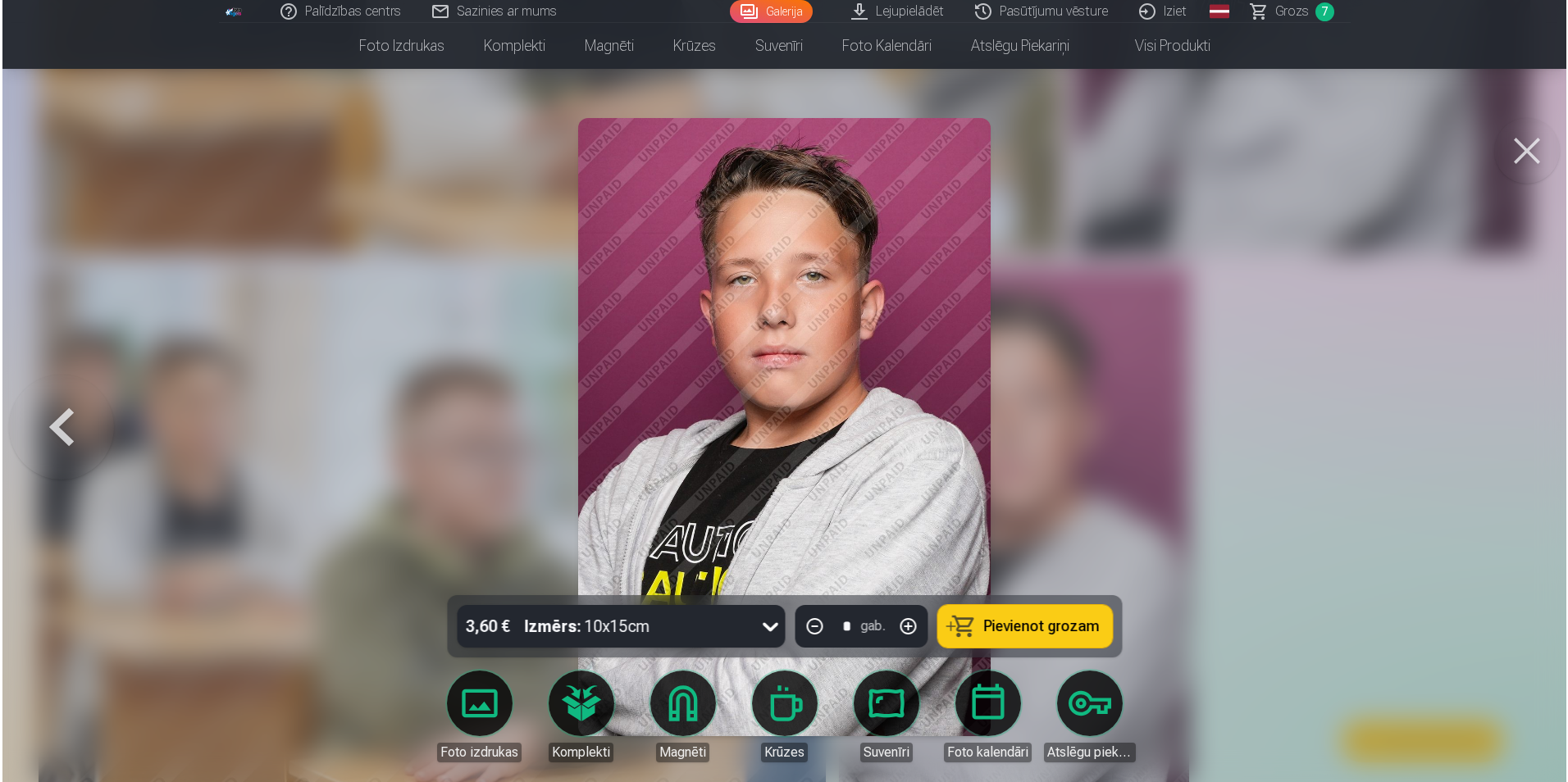
scroll to position [2875, 0]
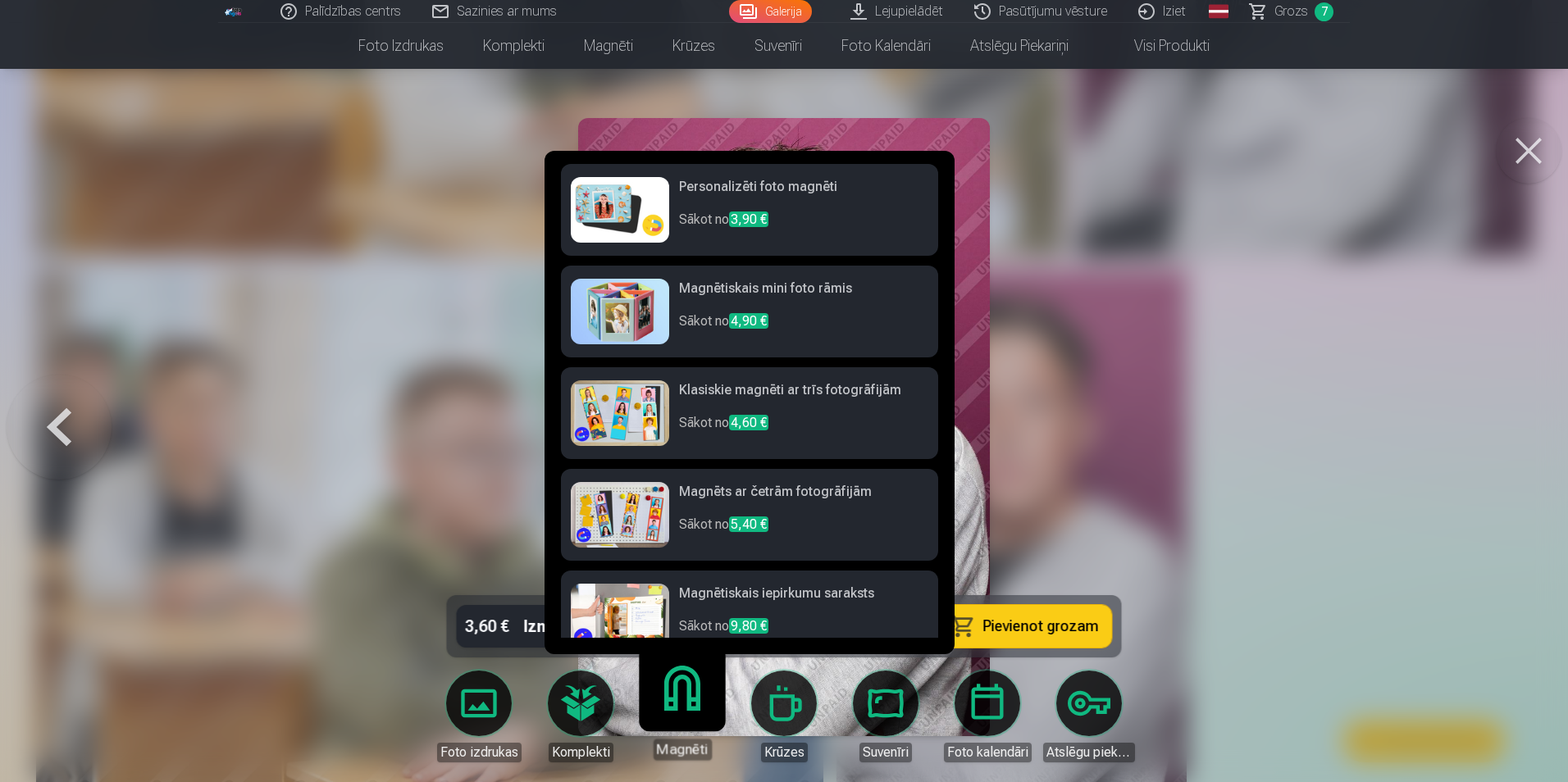
click at [753, 221] on span "3,90 €" at bounding box center [748, 219] width 39 height 15
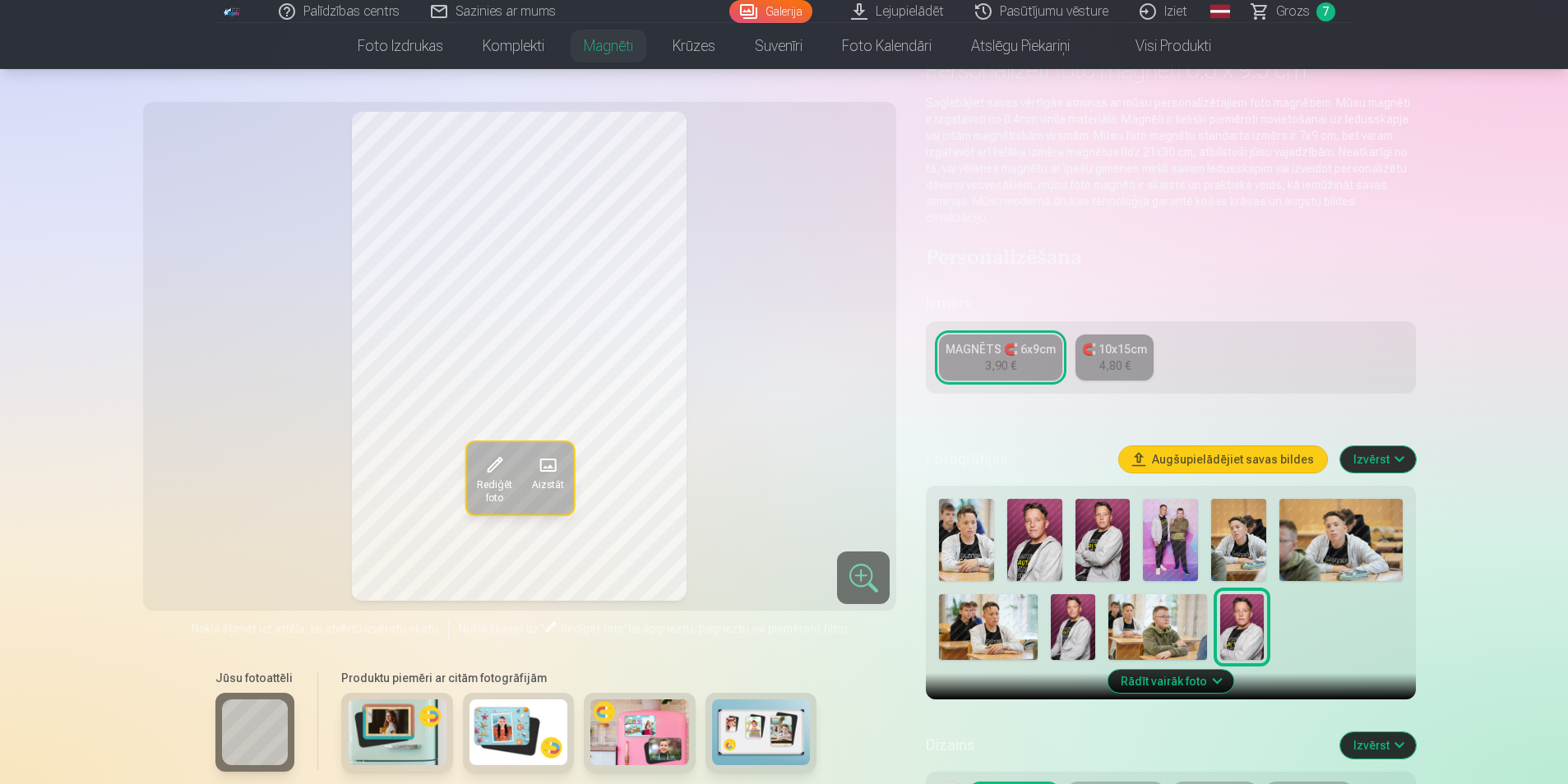
scroll to position [164, 0]
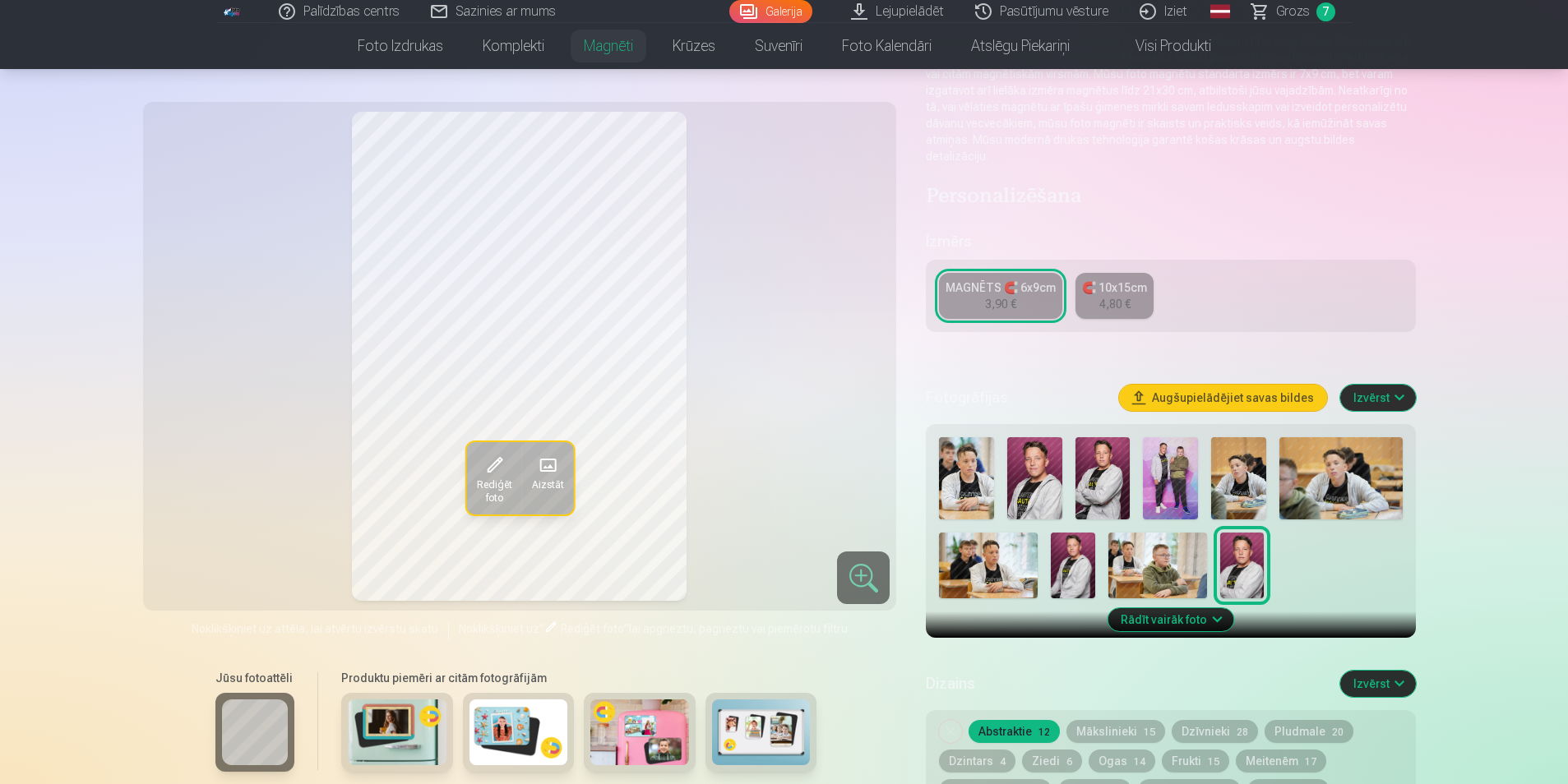
click at [383, 730] on img at bounding box center [397, 732] width 99 height 65
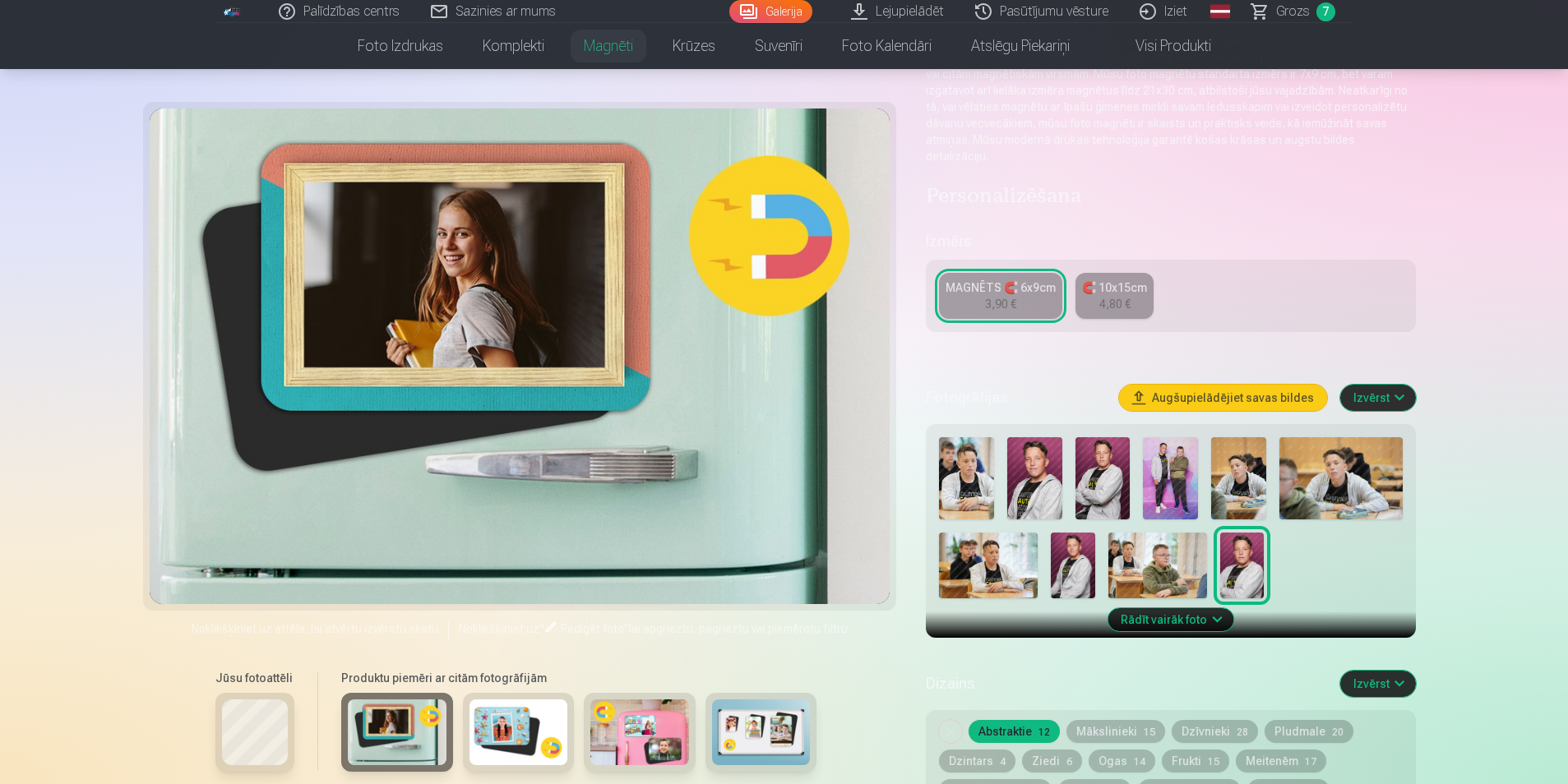
click at [541, 750] on img at bounding box center [519, 732] width 99 height 65
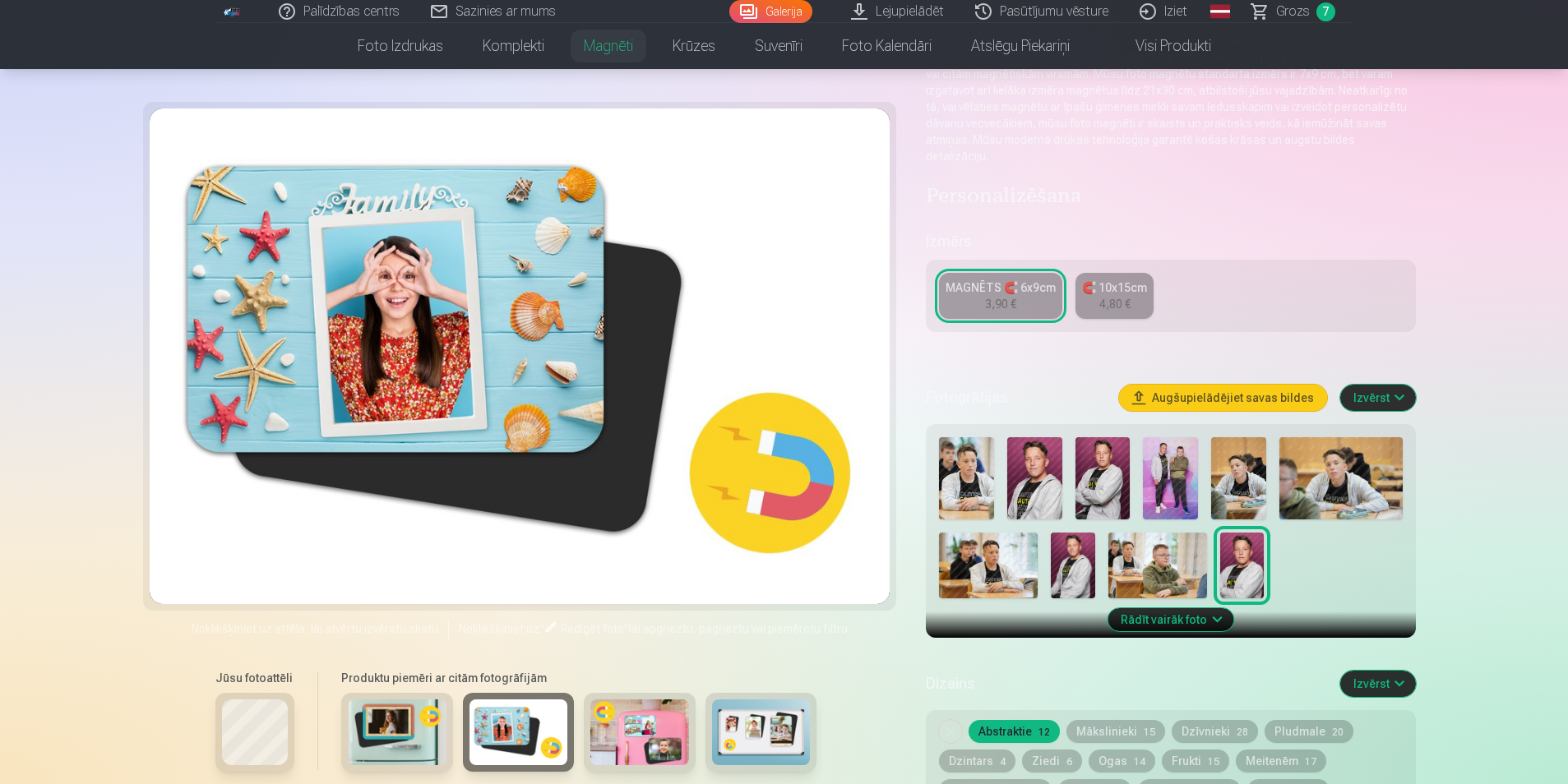
click at [634, 731] on img at bounding box center [639, 732] width 99 height 65
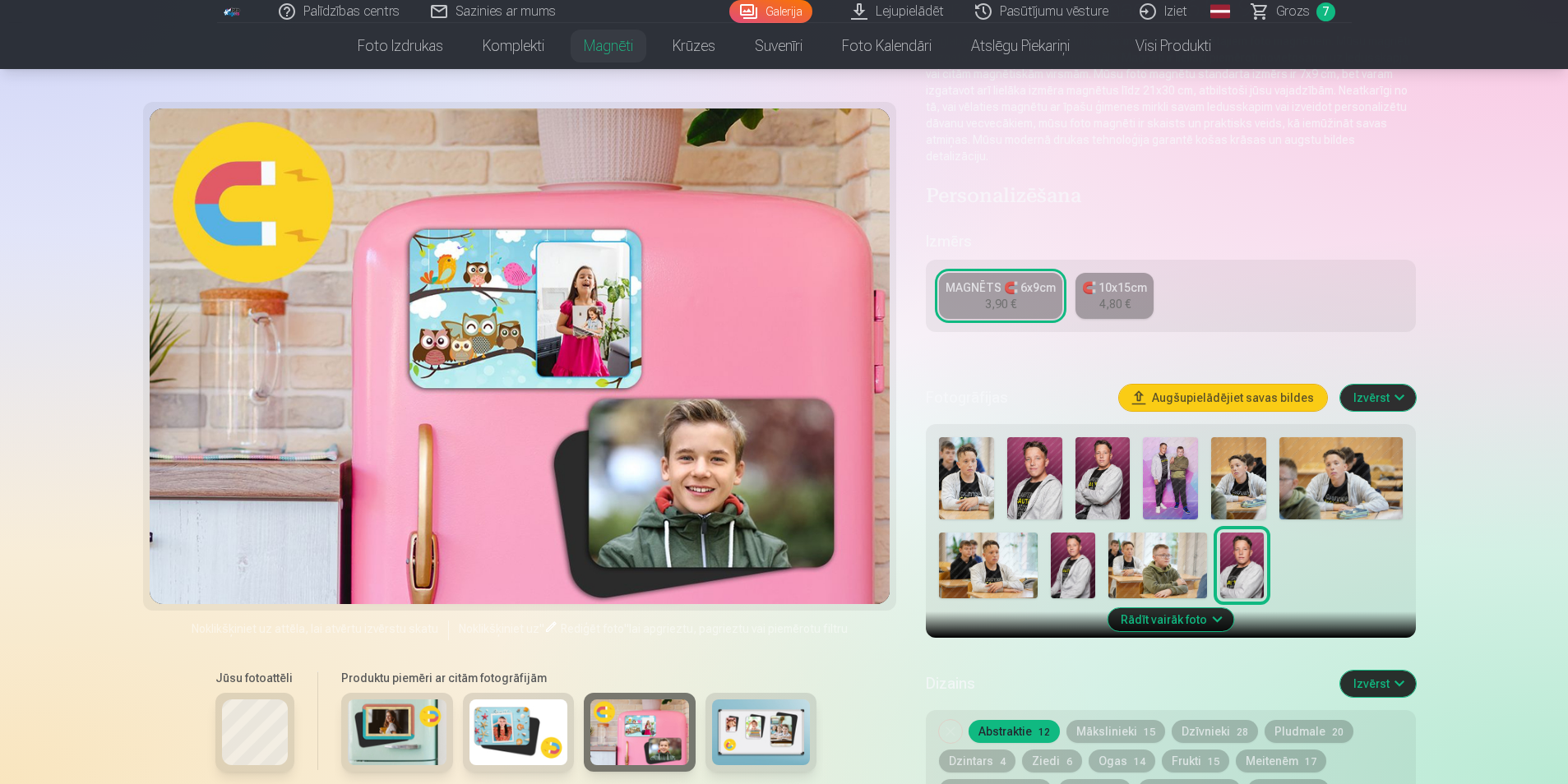
click at [760, 728] on img at bounding box center [761, 732] width 99 height 65
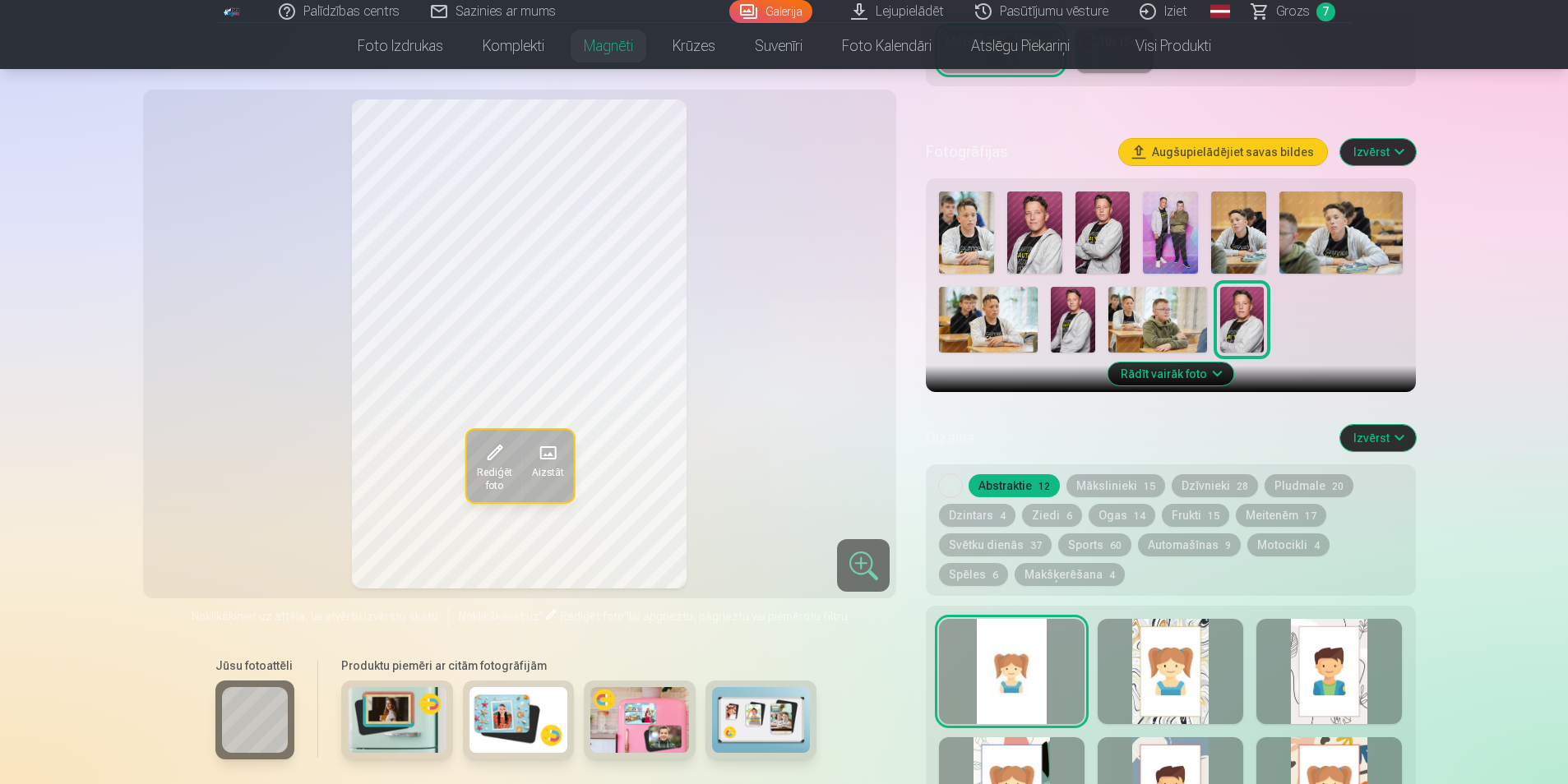
scroll to position [576, 0]
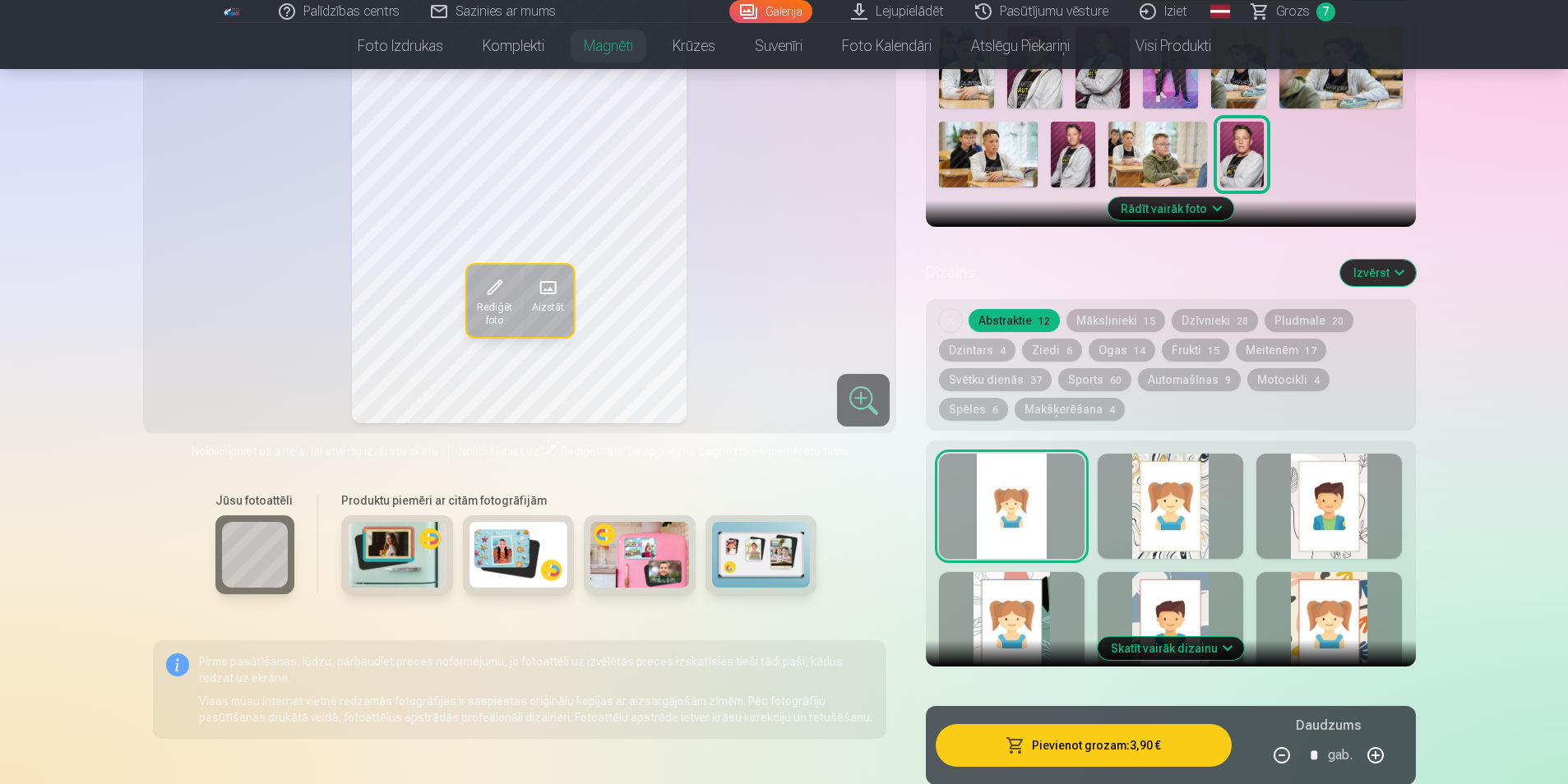
click at [1176, 476] on div at bounding box center [1170, 507] width 145 height 105
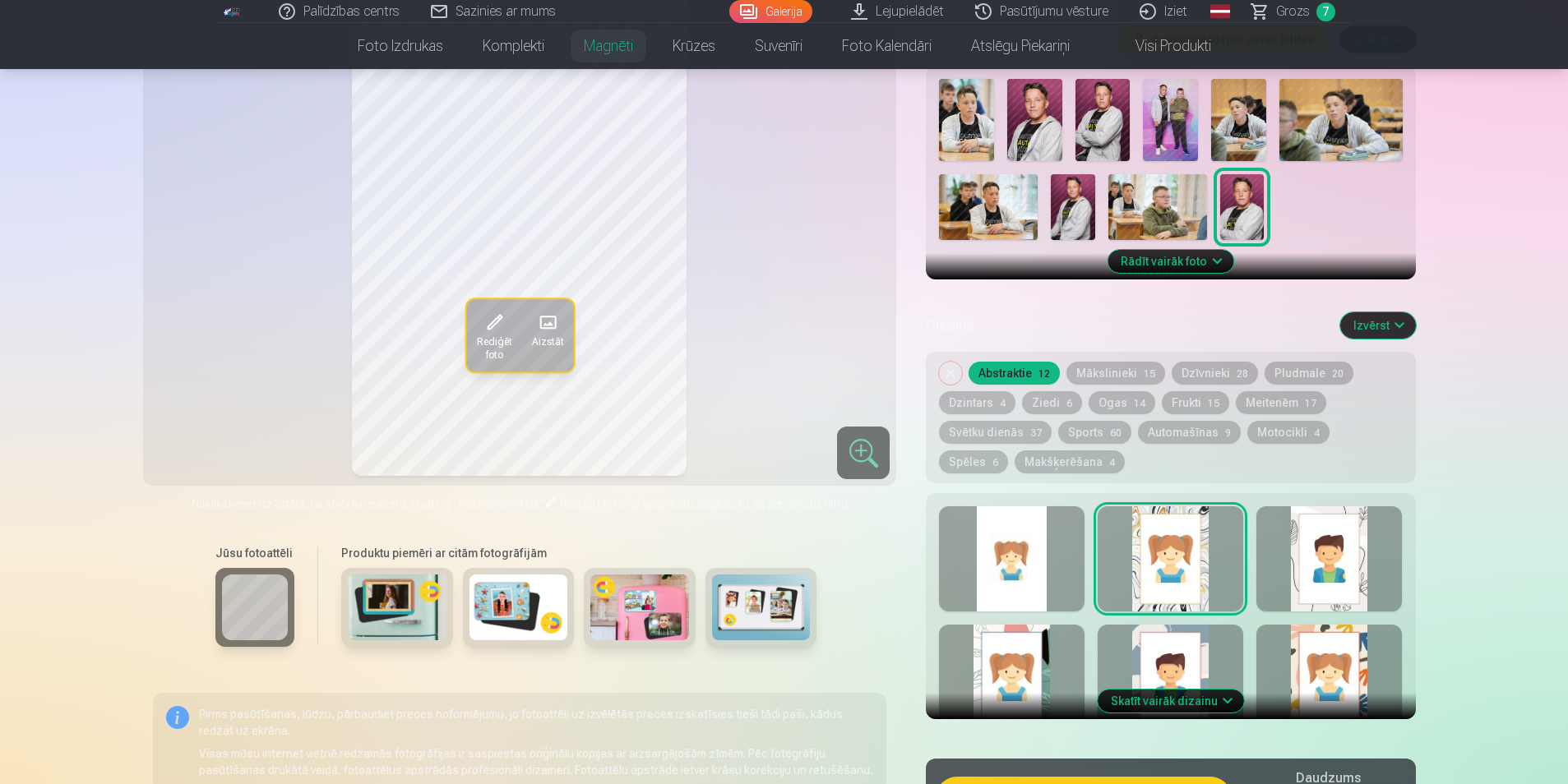
scroll to position [493, 0]
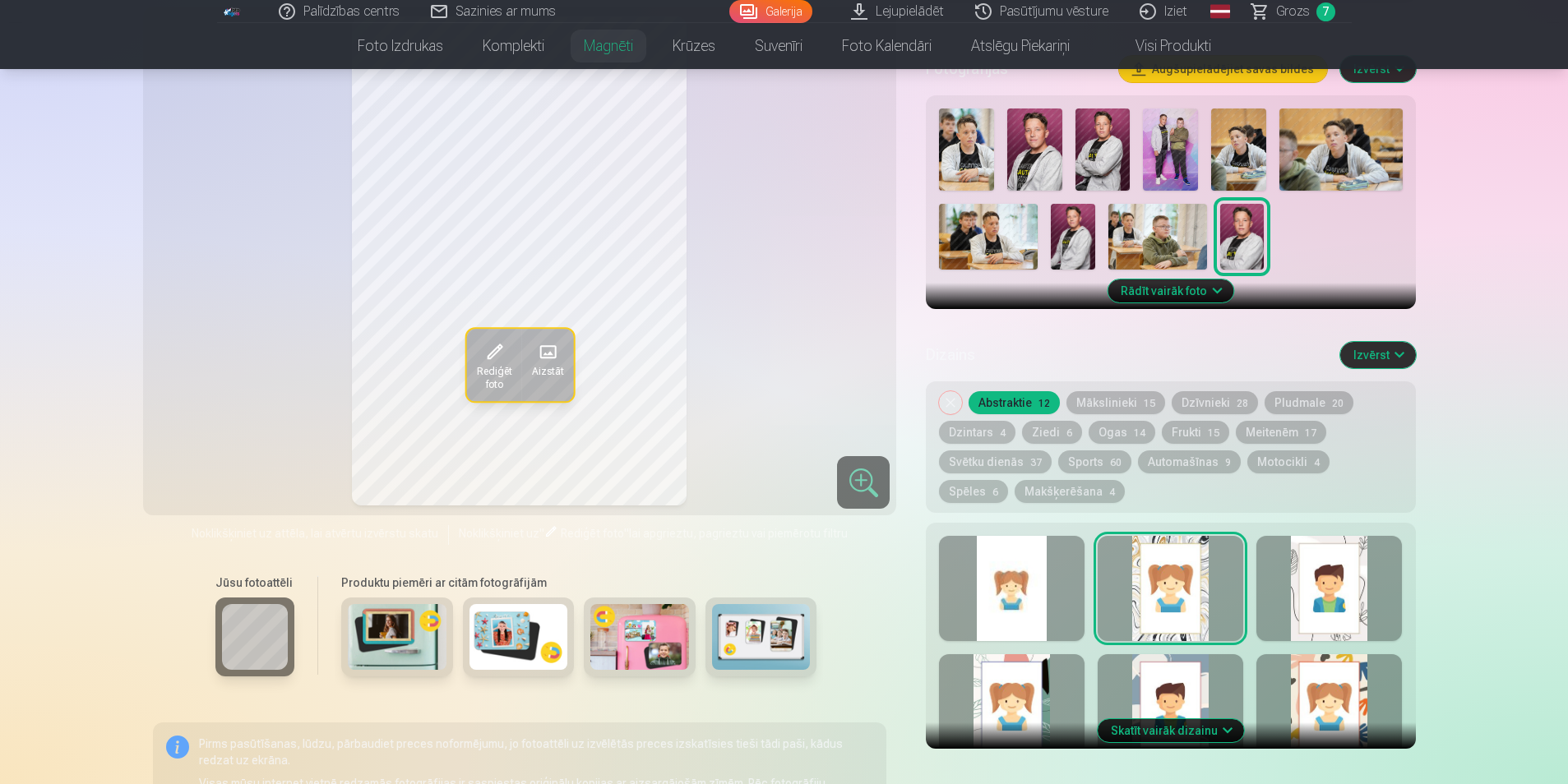
click at [1321, 566] on div at bounding box center [1328, 588] width 145 height 105
click at [1185, 660] on div at bounding box center [1170, 707] width 145 height 105
click at [1024, 568] on div at bounding box center [1011, 588] width 145 height 105
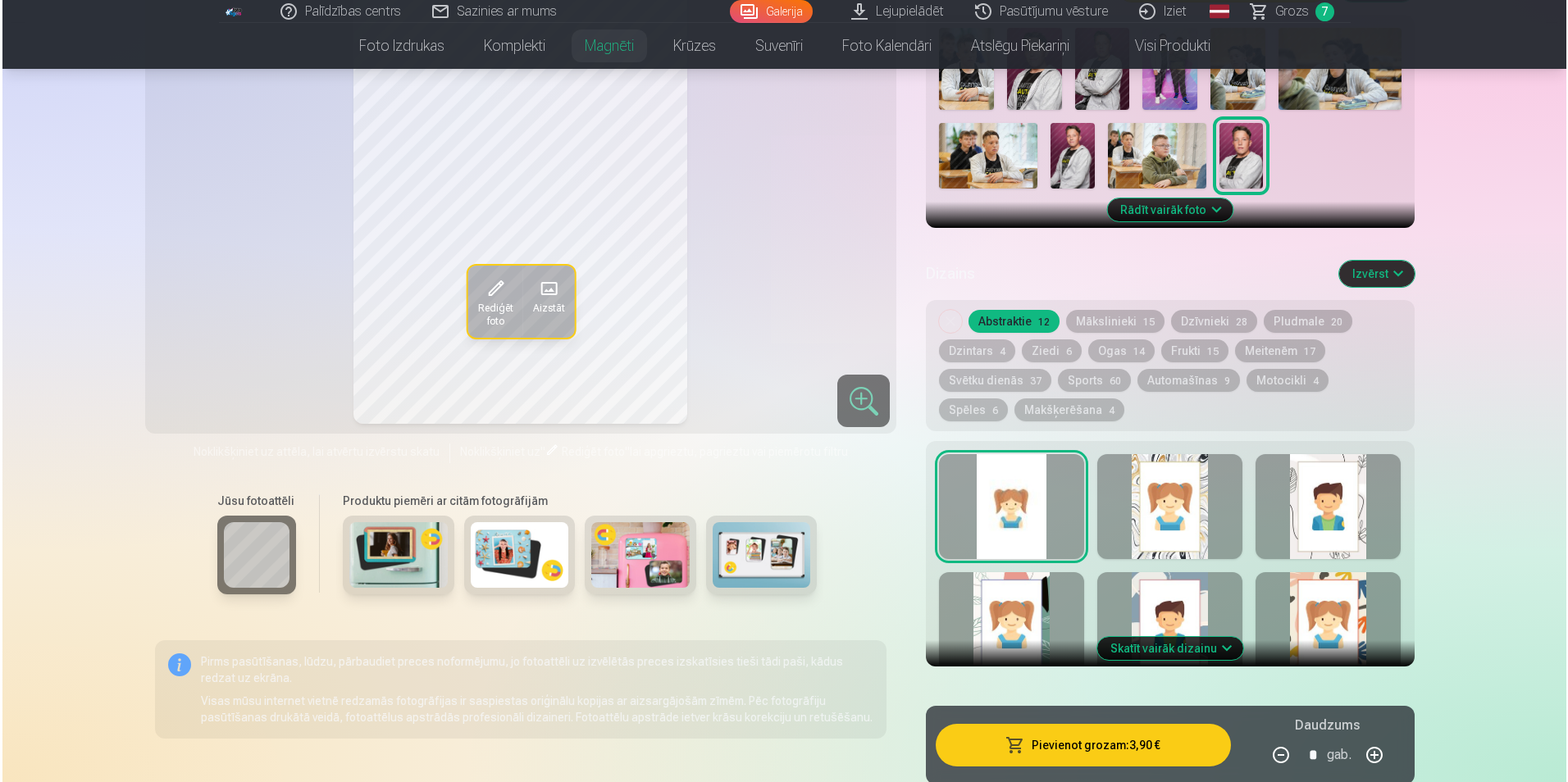
scroll to position [574, 0]
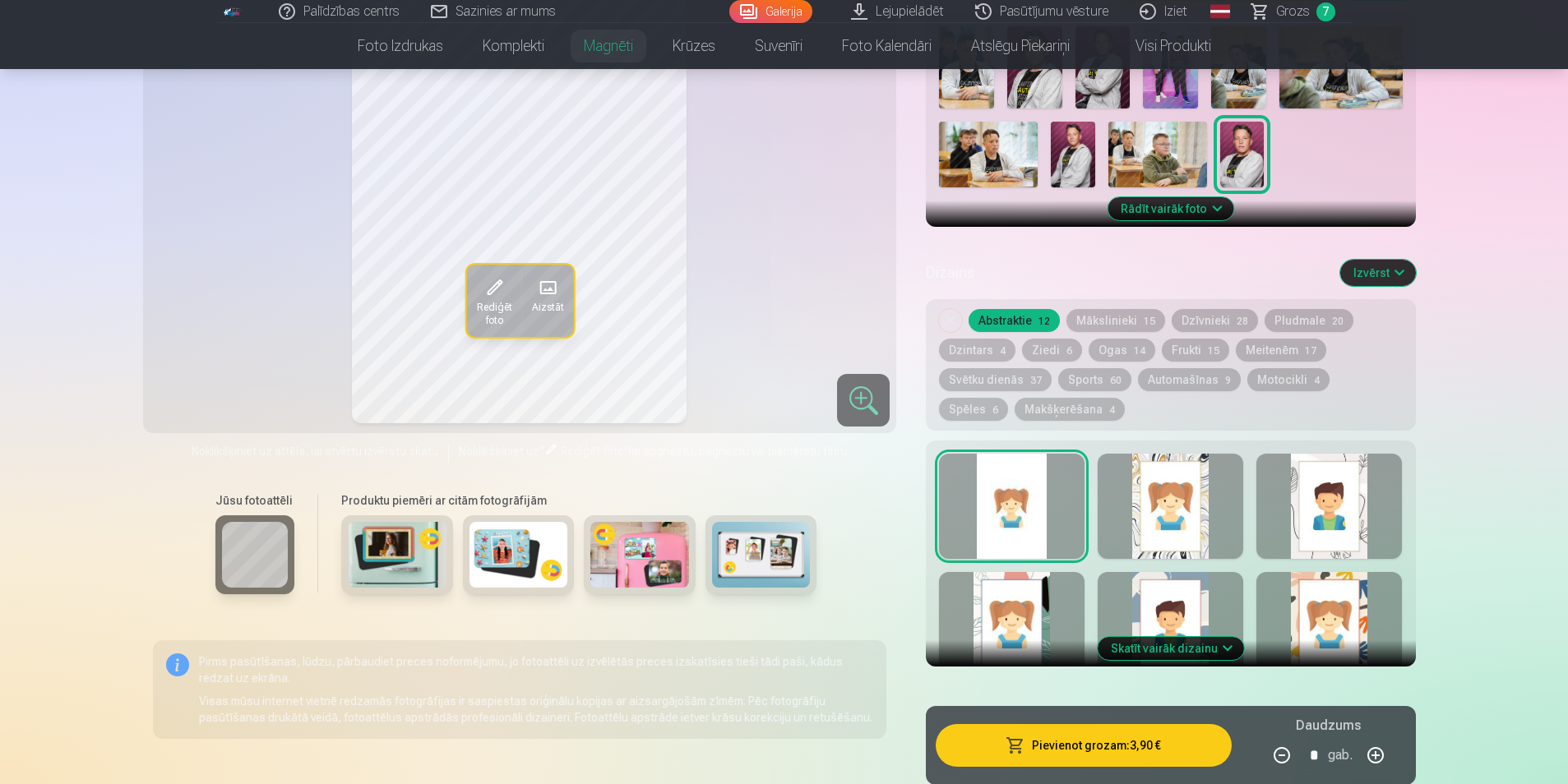
click at [1377, 742] on button "button" at bounding box center [1375, 755] width 39 height 39
type input "*"
click at [1123, 745] on button "Pievienot grozam : 7,80 €" at bounding box center [1082, 746] width 295 height 43
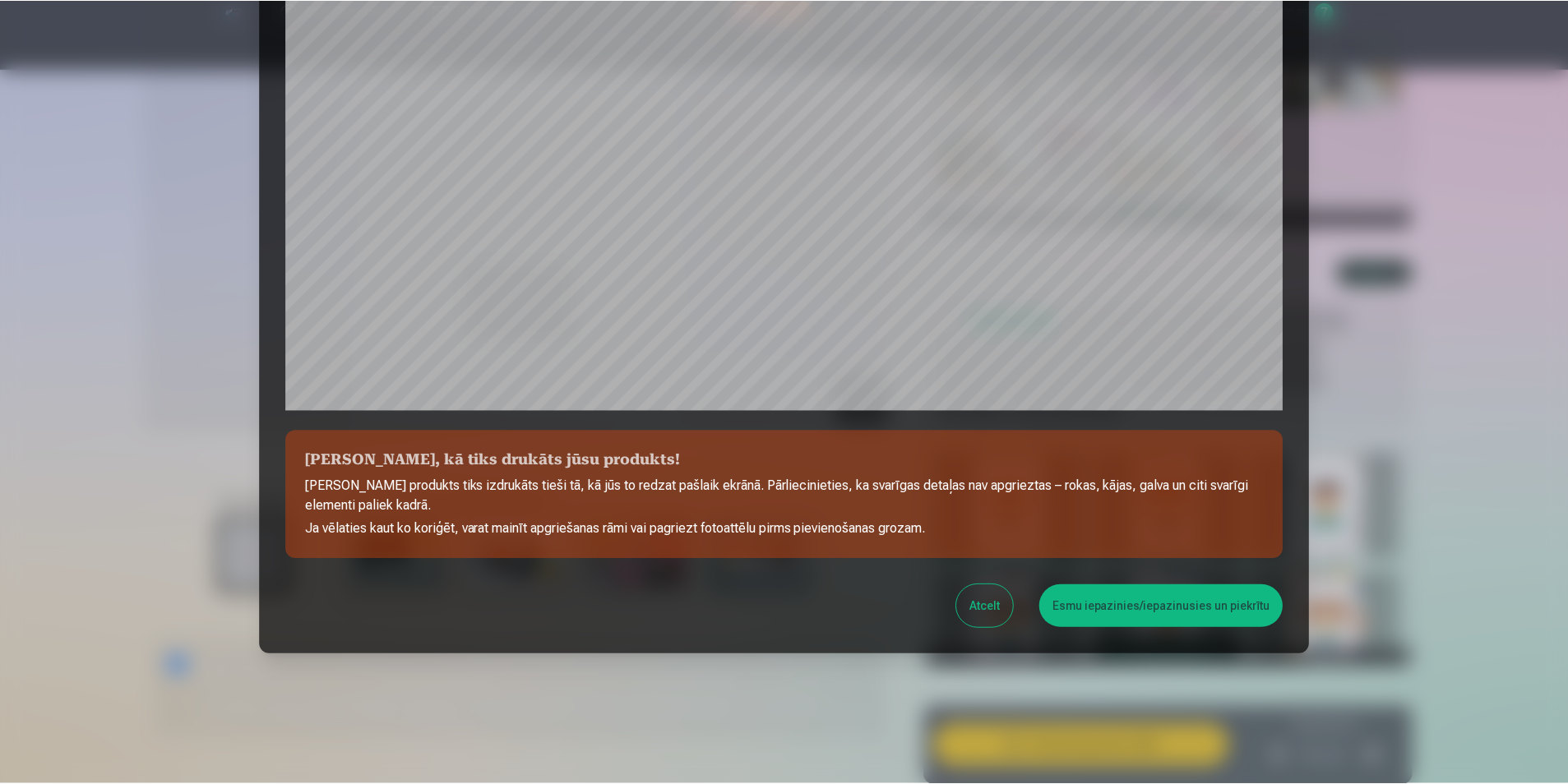
scroll to position [400, 0]
click at [1099, 609] on button "Esmu iepazinies/iepazinusies un piekrītu" at bounding box center [1163, 605] width 244 height 43
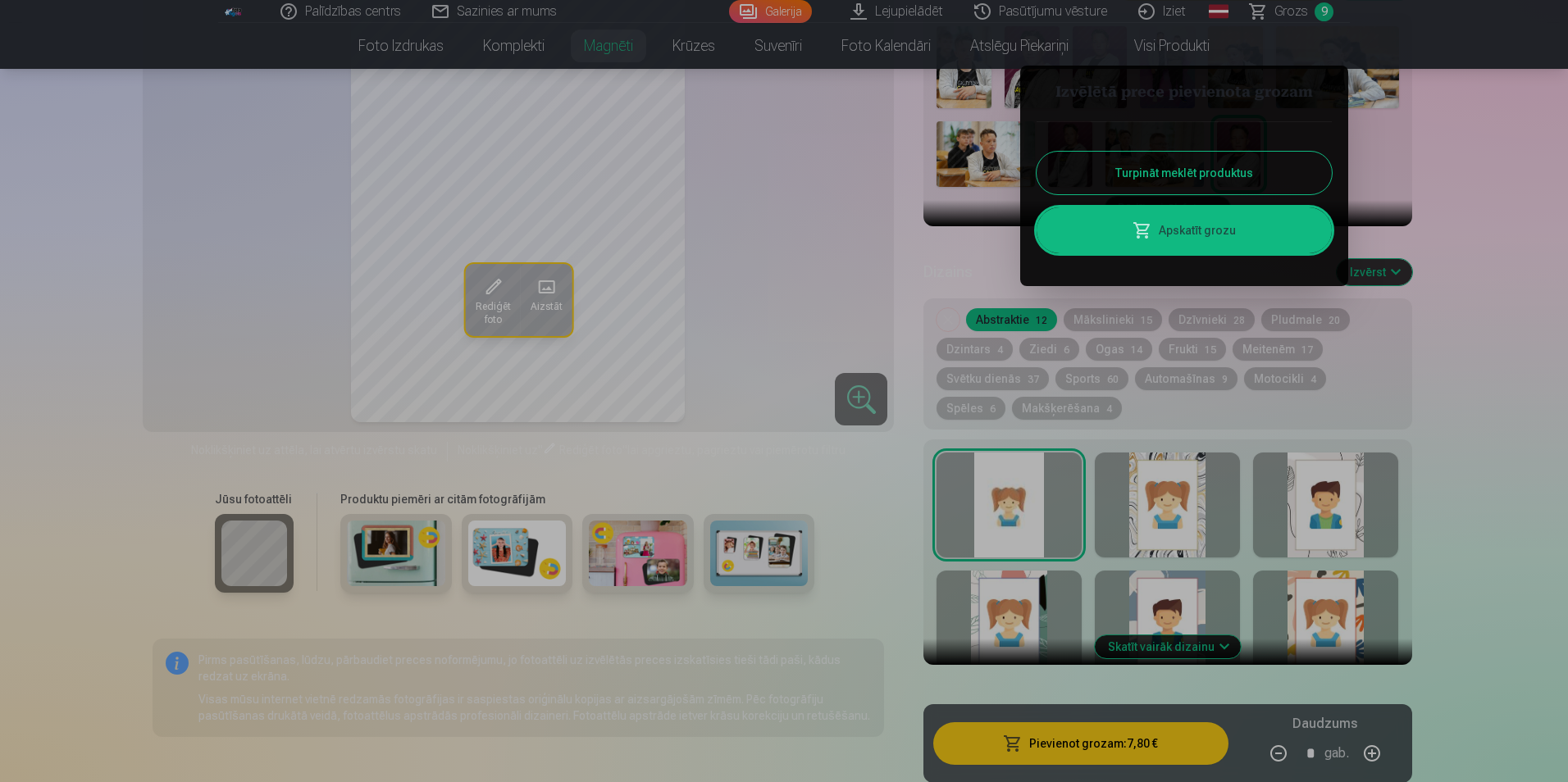
click at [1293, 14] on div at bounding box center [784, 391] width 1568 height 782
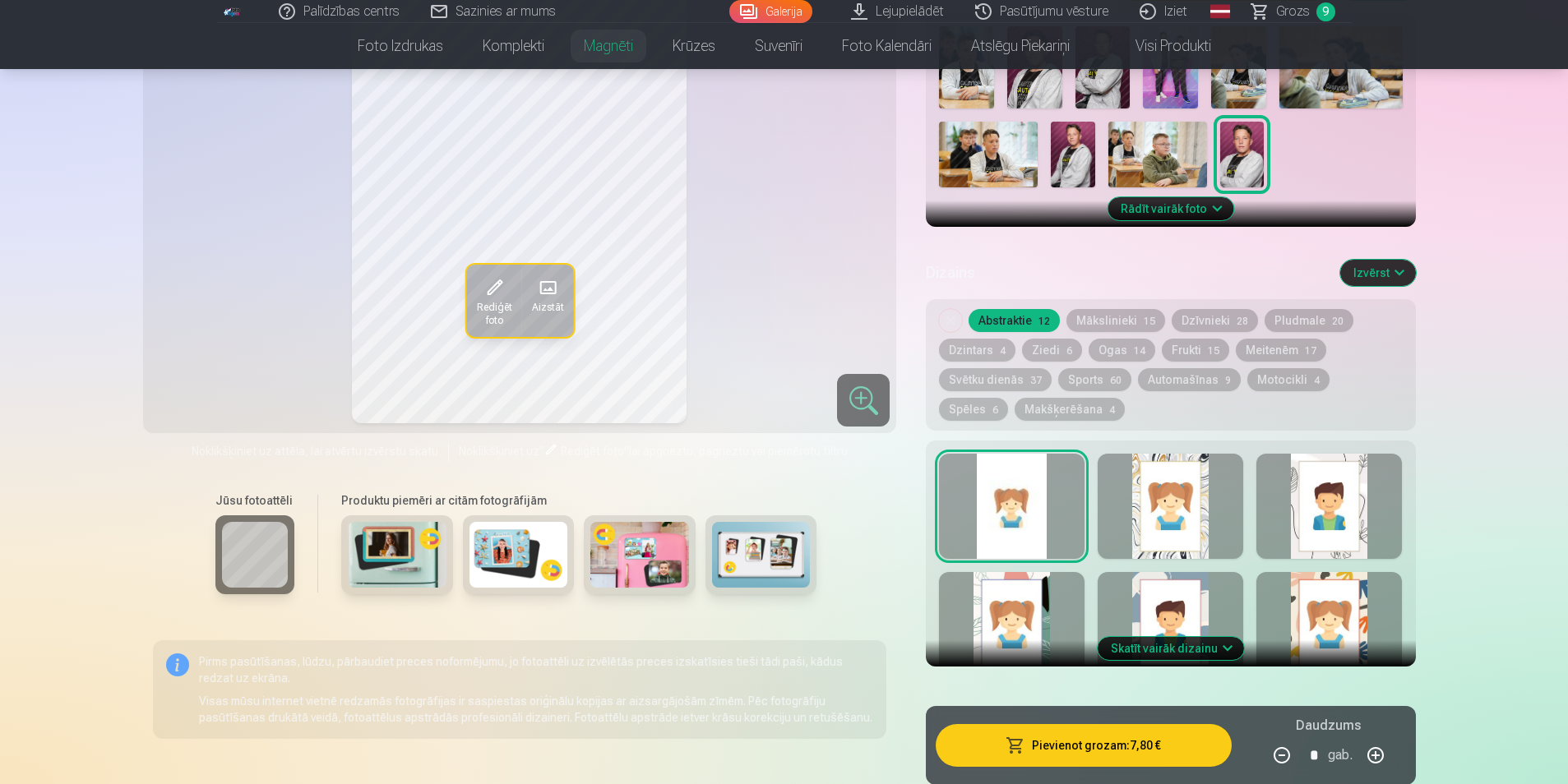
click at [1294, 14] on span "Grozs" at bounding box center [1292, 11] width 34 height 20
